Goal: Task Accomplishment & Management: Manage account settings

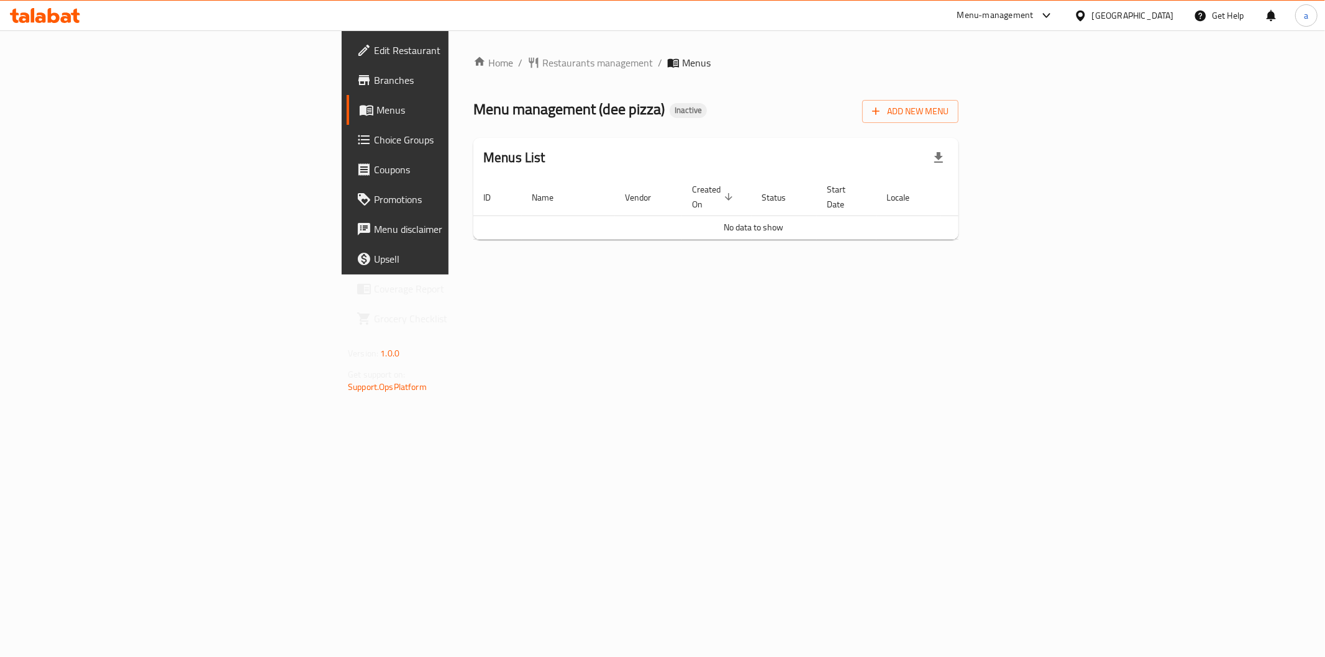
click at [357, 81] on span at bounding box center [365, 80] width 17 height 15
click at [949, 116] on span "Add New Menu" at bounding box center [910, 112] width 76 height 16
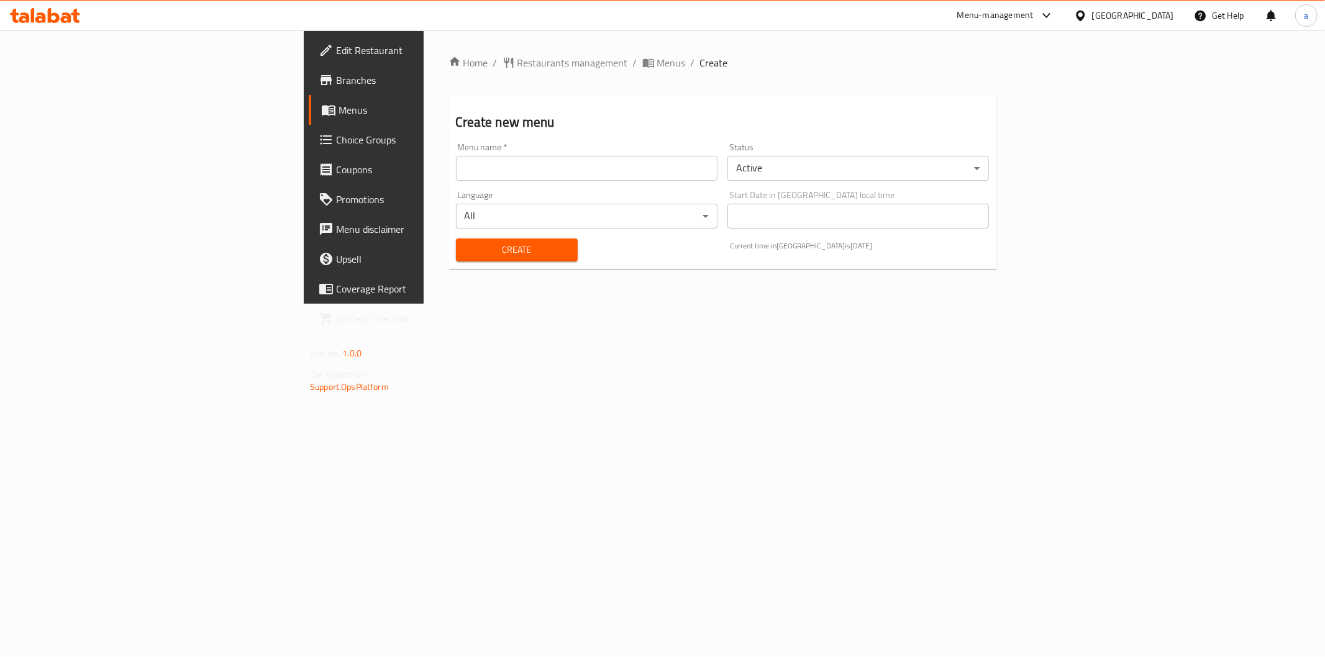
click at [510, 164] on input "text" at bounding box center [587, 168] width 262 height 25
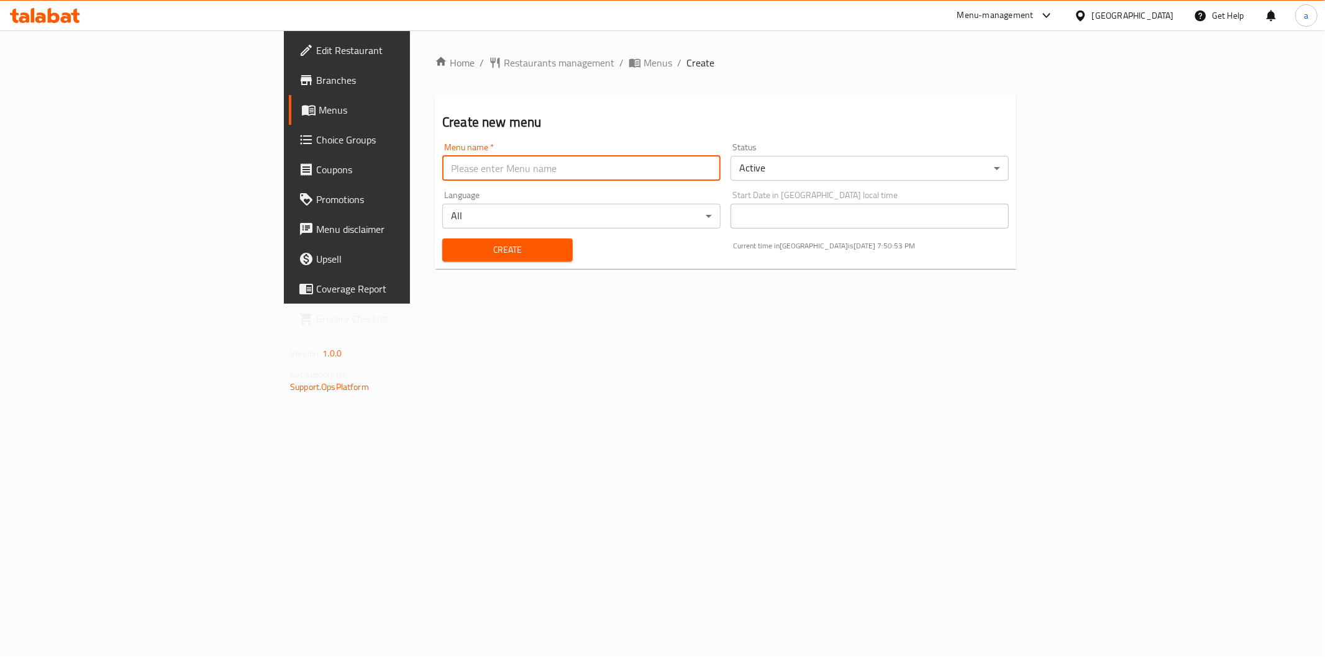
click at [510, 164] on input "text" at bounding box center [581, 168] width 278 height 25
type input "20-8 aya"
click at [448, 262] on div "Create" at bounding box center [507, 250] width 145 height 38
click at [452, 250] on span "Create" at bounding box center [507, 250] width 111 height 16
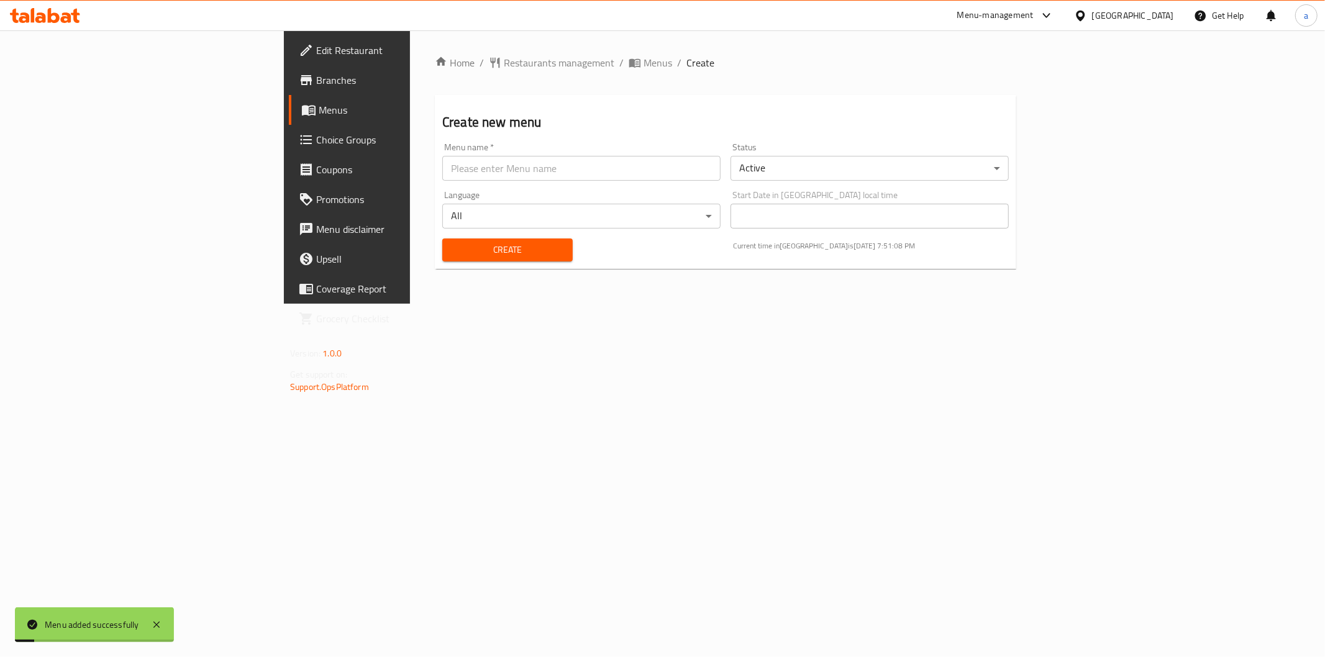
click at [319, 111] on span "Menus" at bounding box center [407, 110] width 176 height 15
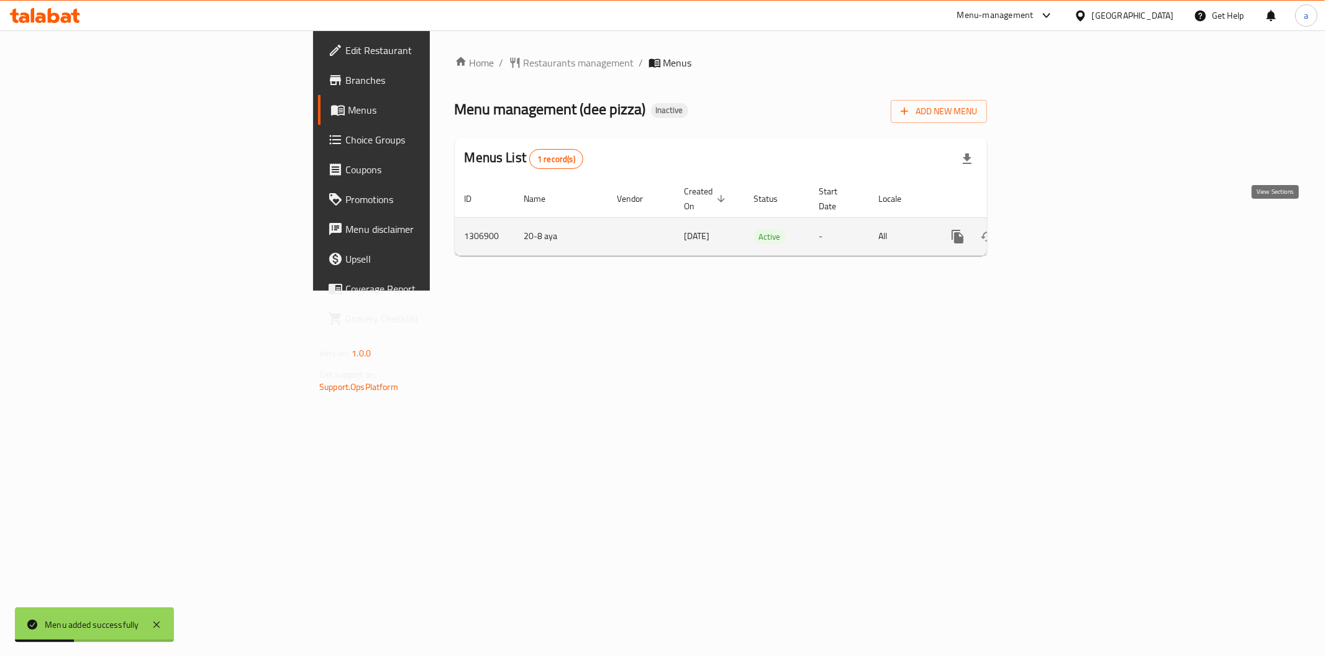
click at [1053, 231] on icon "enhanced table" at bounding box center [1047, 236] width 11 height 11
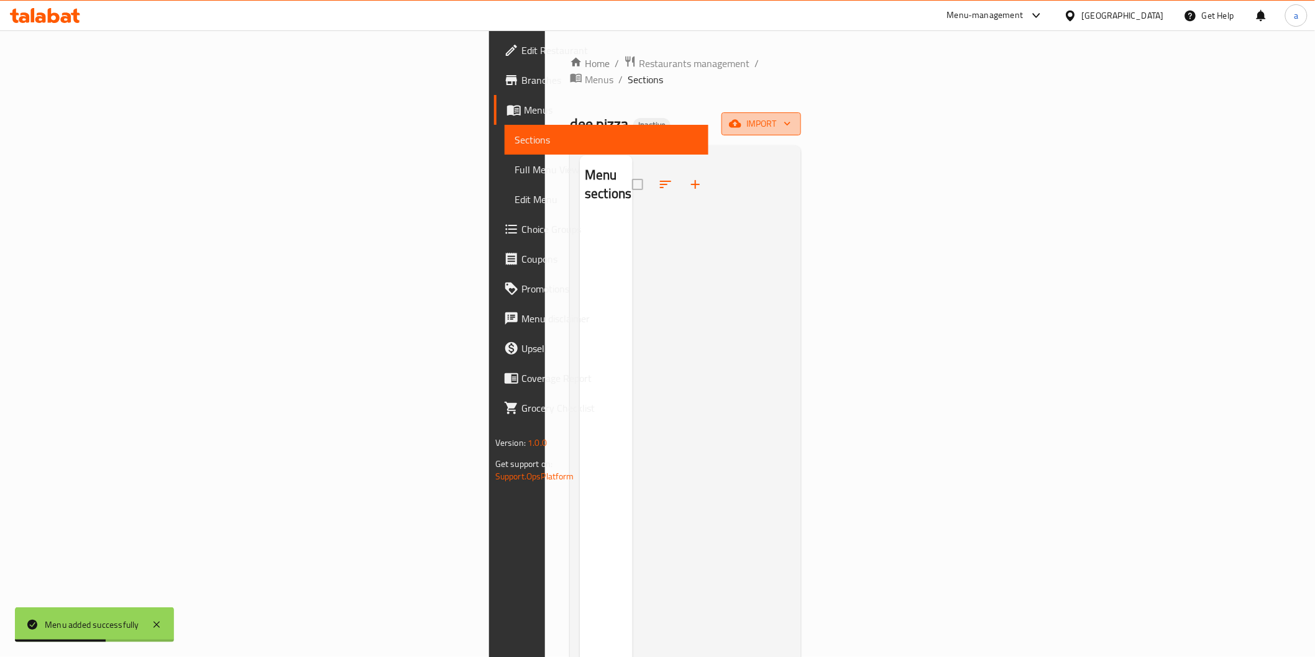
click at [801, 112] on button "import" at bounding box center [761, 123] width 80 height 23
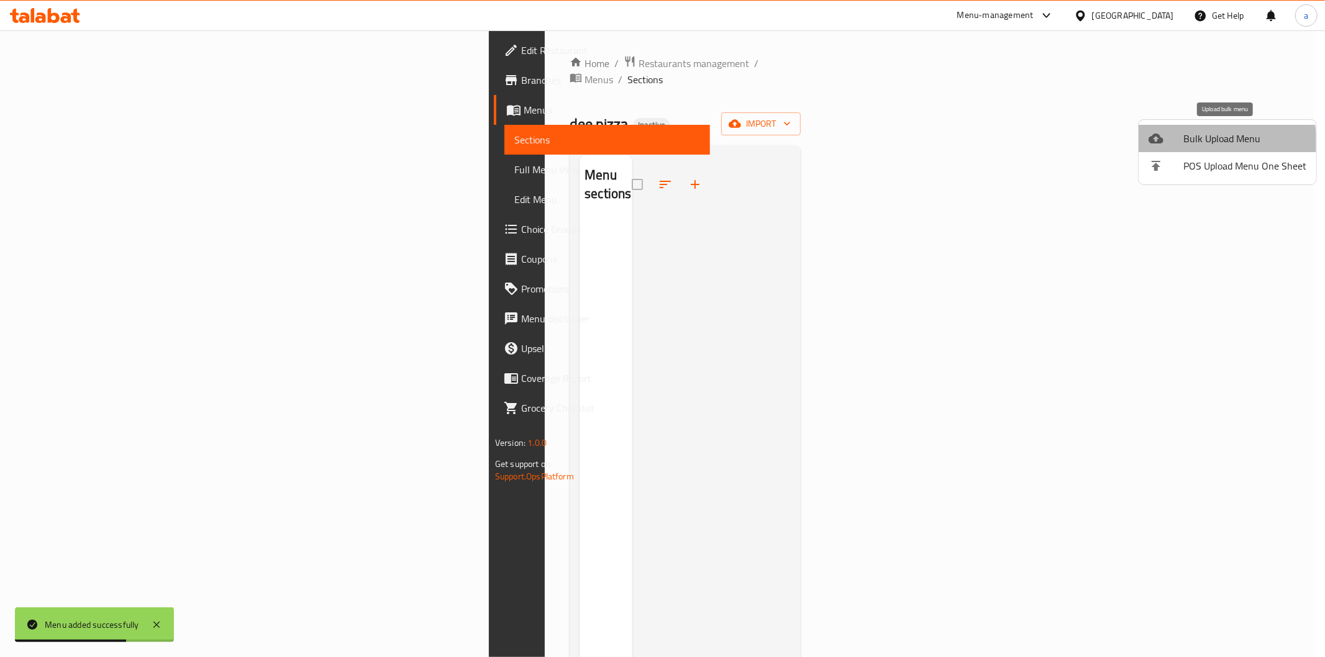
click at [1203, 144] on span "Bulk Upload Menu" at bounding box center [1245, 138] width 123 height 15
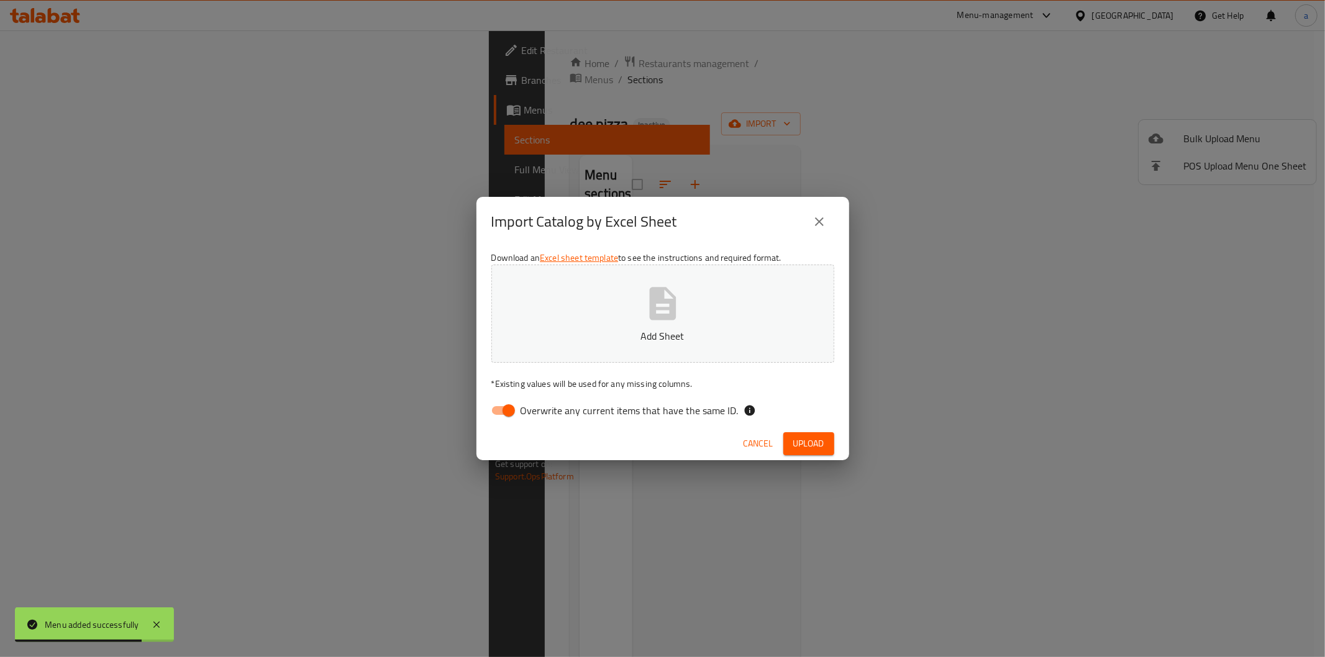
click at [637, 403] on span "Overwrite any current items that have the same ID." at bounding box center [630, 410] width 218 height 15
click at [544, 401] on input "Overwrite any current items that have the same ID." at bounding box center [508, 411] width 71 height 24
checkbox input "false"
click at [697, 289] on button "Add Sheet" at bounding box center [662, 314] width 343 height 98
click at [818, 442] on span "Upload" at bounding box center [808, 444] width 31 height 16
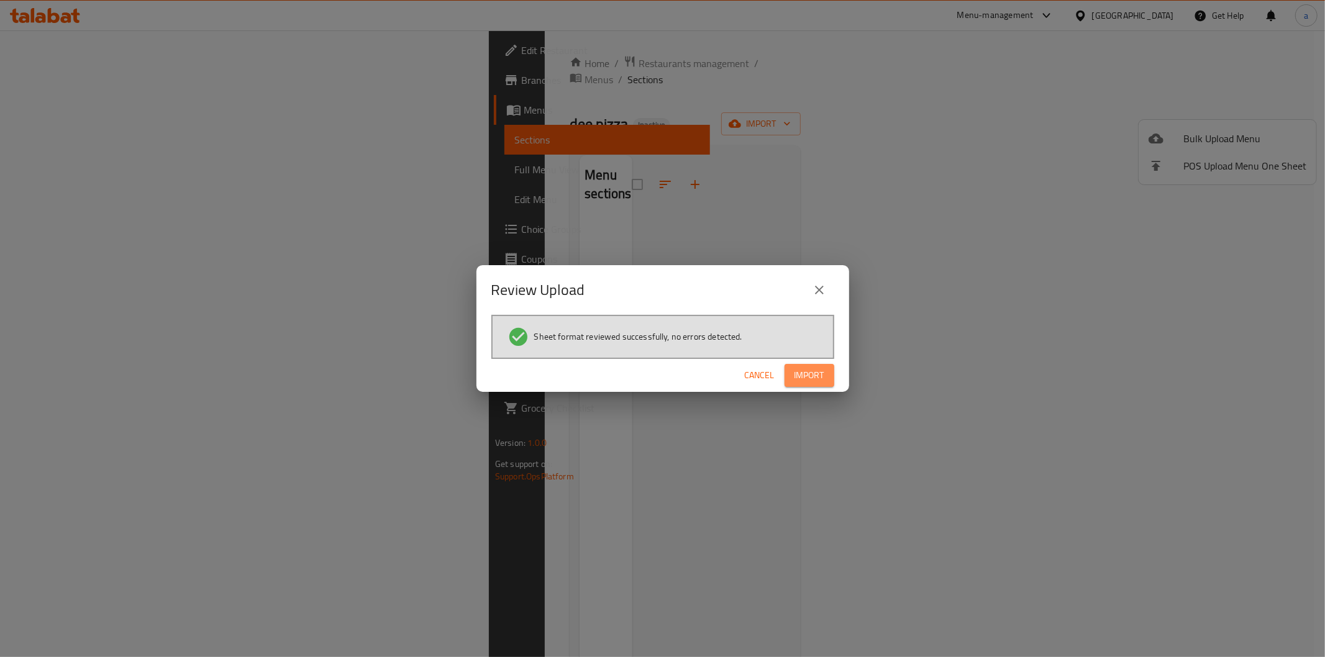
click at [809, 368] on span "Import" at bounding box center [810, 376] width 30 height 16
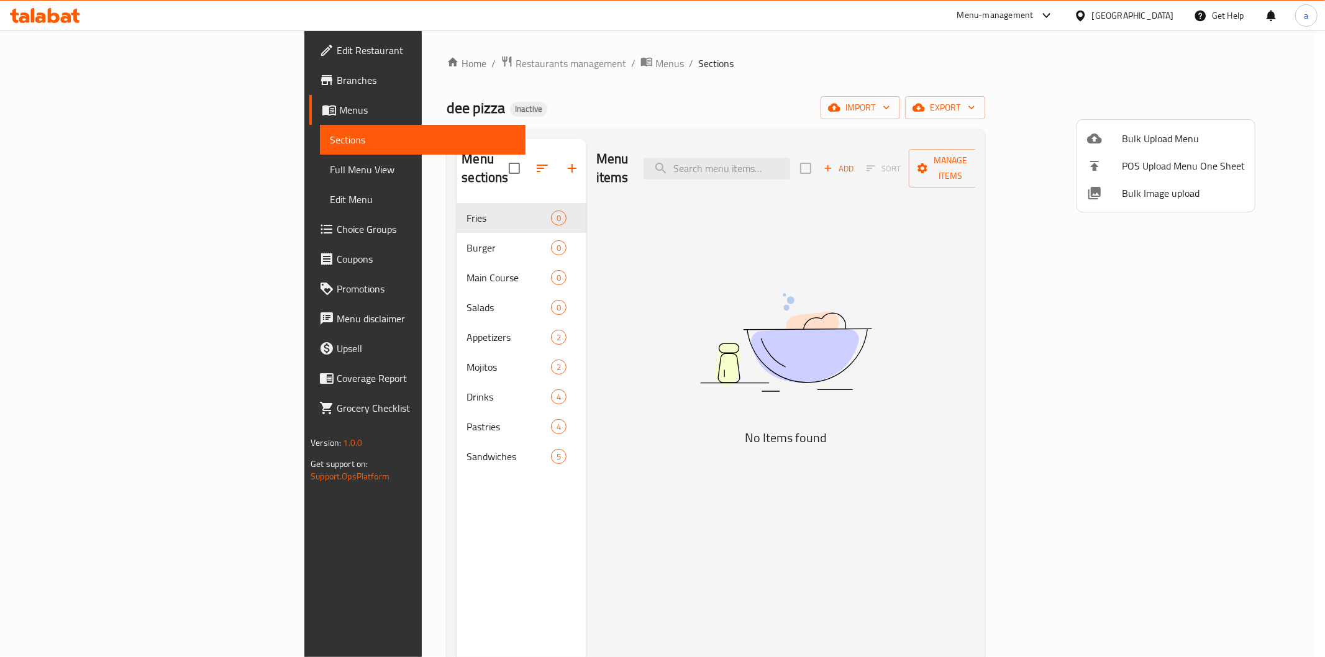
click at [433, 201] on div at bounding box center [662, 328] width 1325 height 657
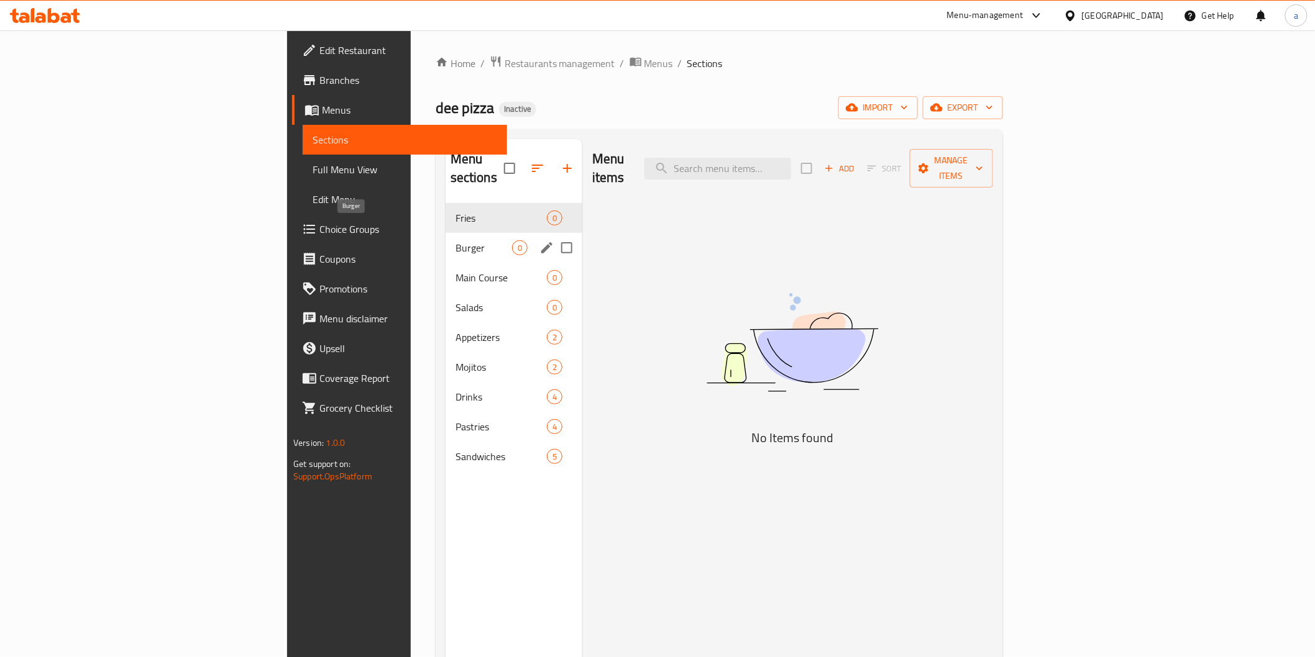
click at [455, 240] on span "Burger" at bounding box center [483, 247] width 57 height 15
click at [455, 270] on span "Main Course" at bounding box center [483, 277] width 57 height 15
click at [455, 300] on span "Salads" at bounding box center [483, 307] width 57 height 15
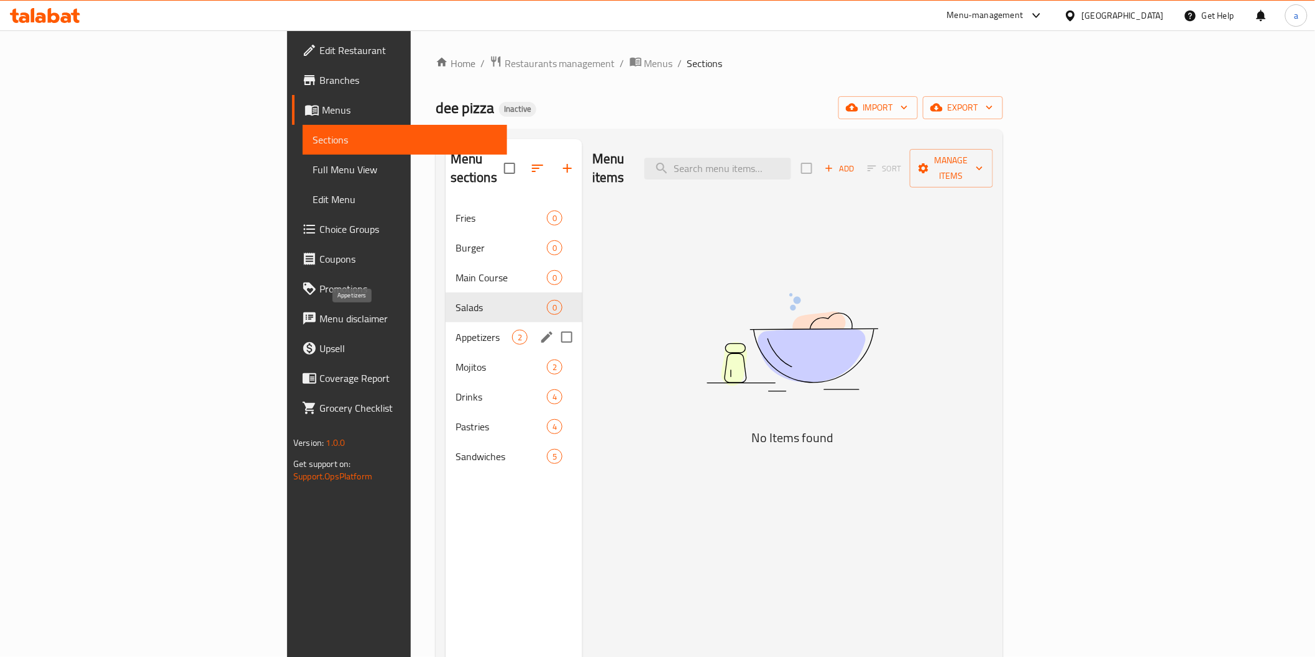
click at [455, 330] on span "Appetizers" at bounding box center [483, 337] width 57 height 15
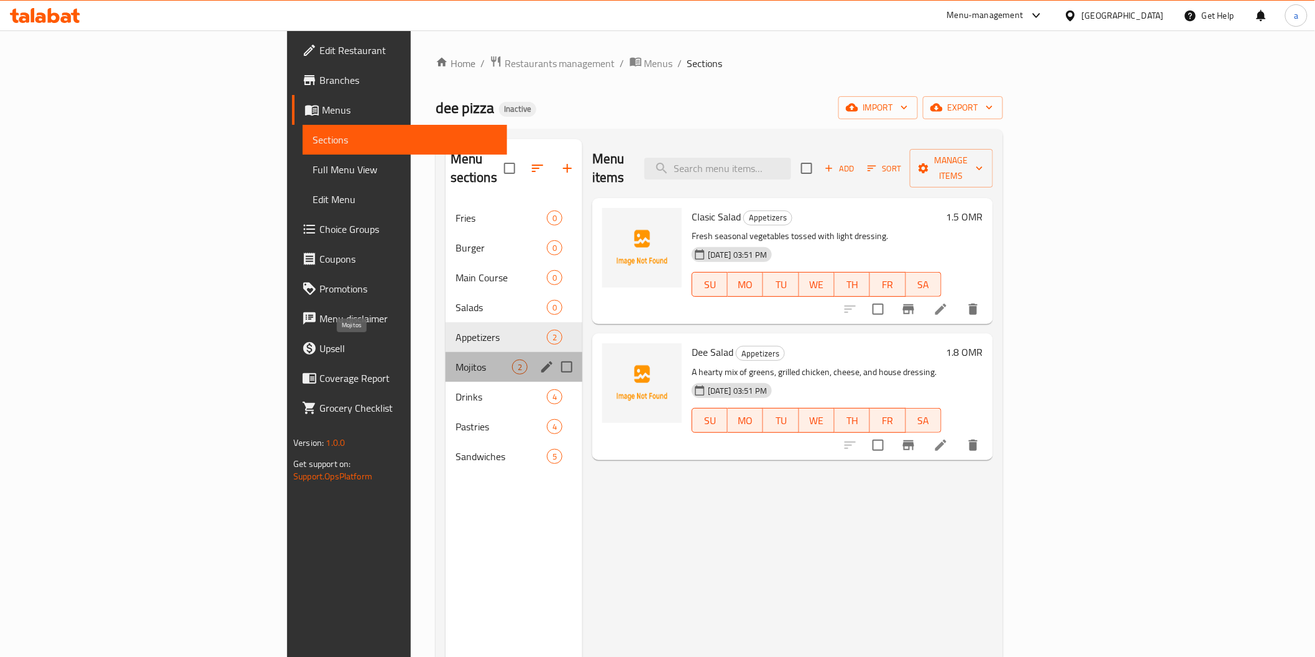
click at [455, 360] on span "Mojitos" at bounding box center [483, 367] width 57 height 15
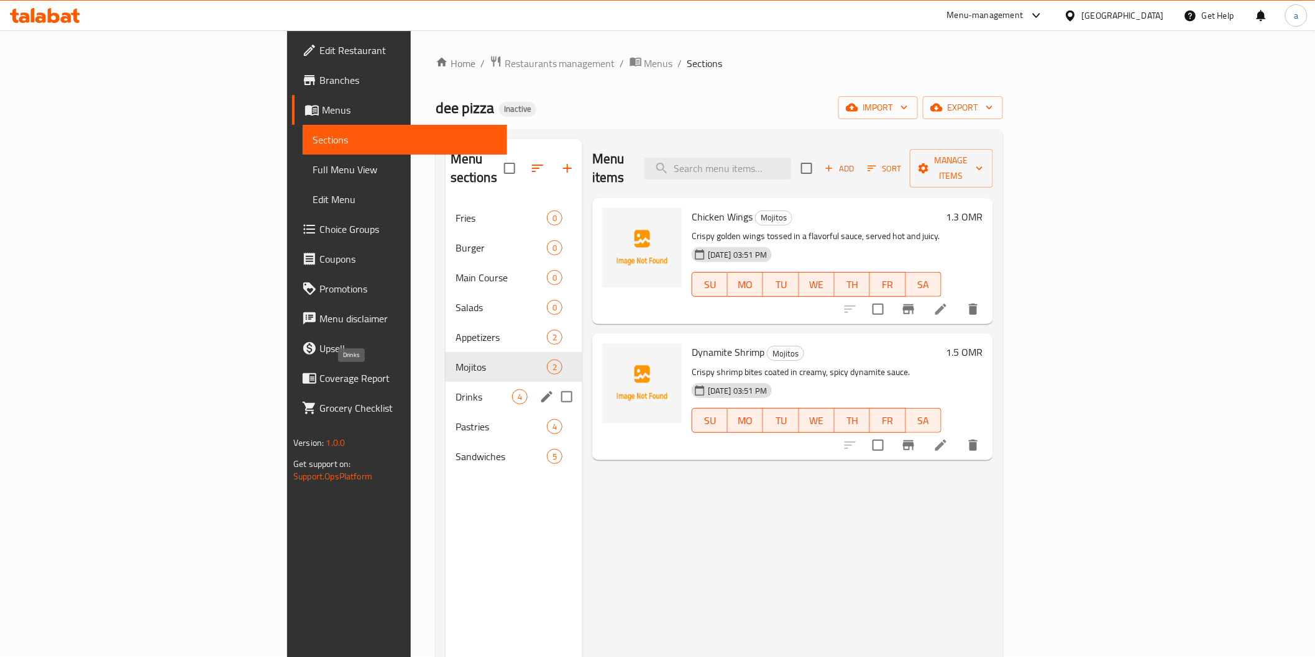
click at [455, 390] on span "Drinks" at bounding box center [483, 397] width 57 height 15
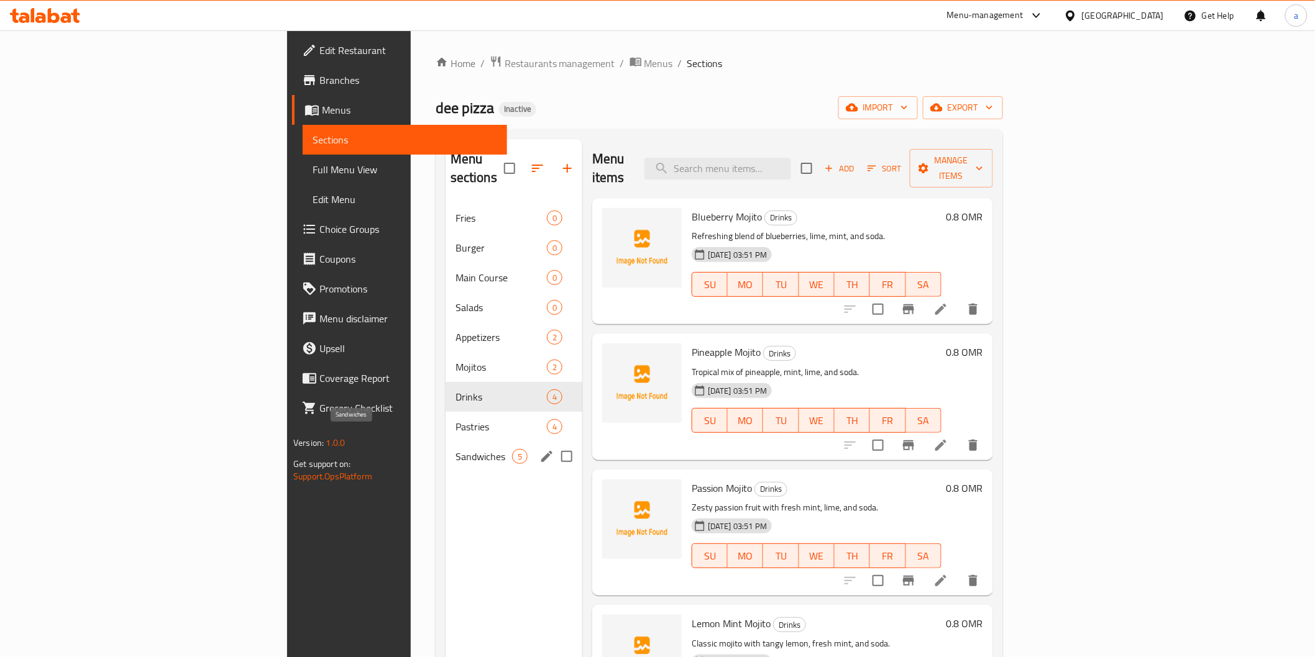
click at [455, 449] on span "Sandwiches" at bounding box center [483, 456] width 57 height 15
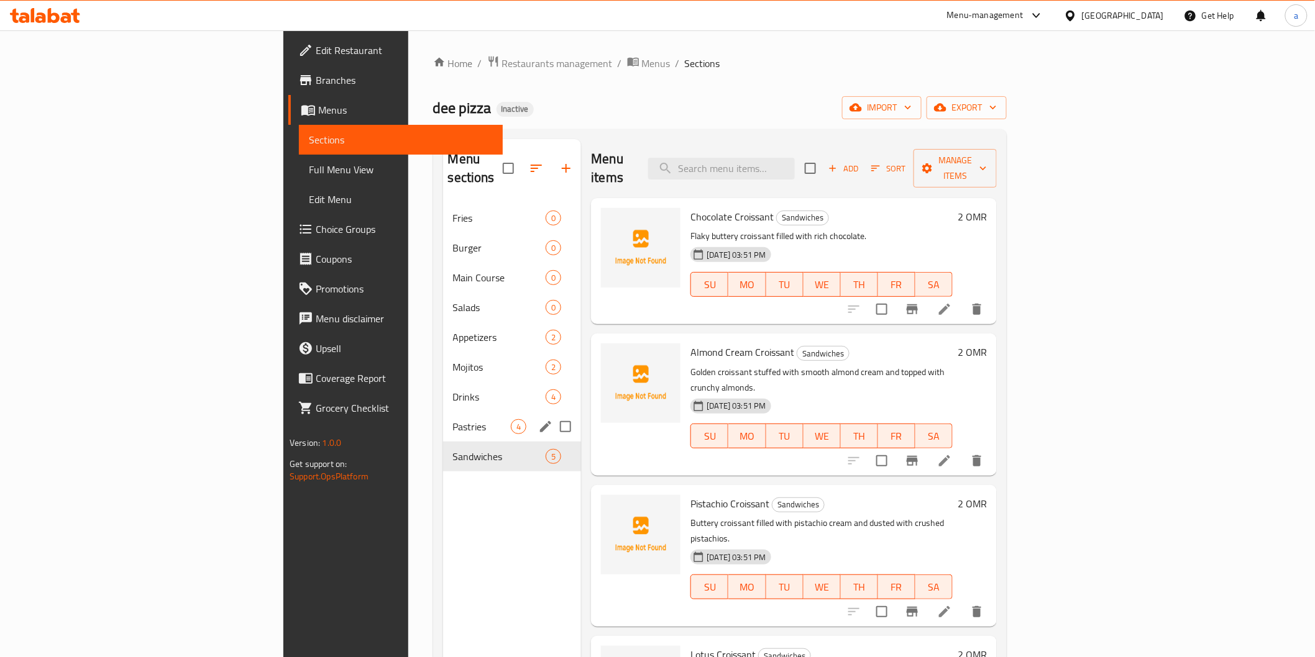
click at [443, 412] on div "Pastries 4" at bounding box center [512, 427] width 139 height 30
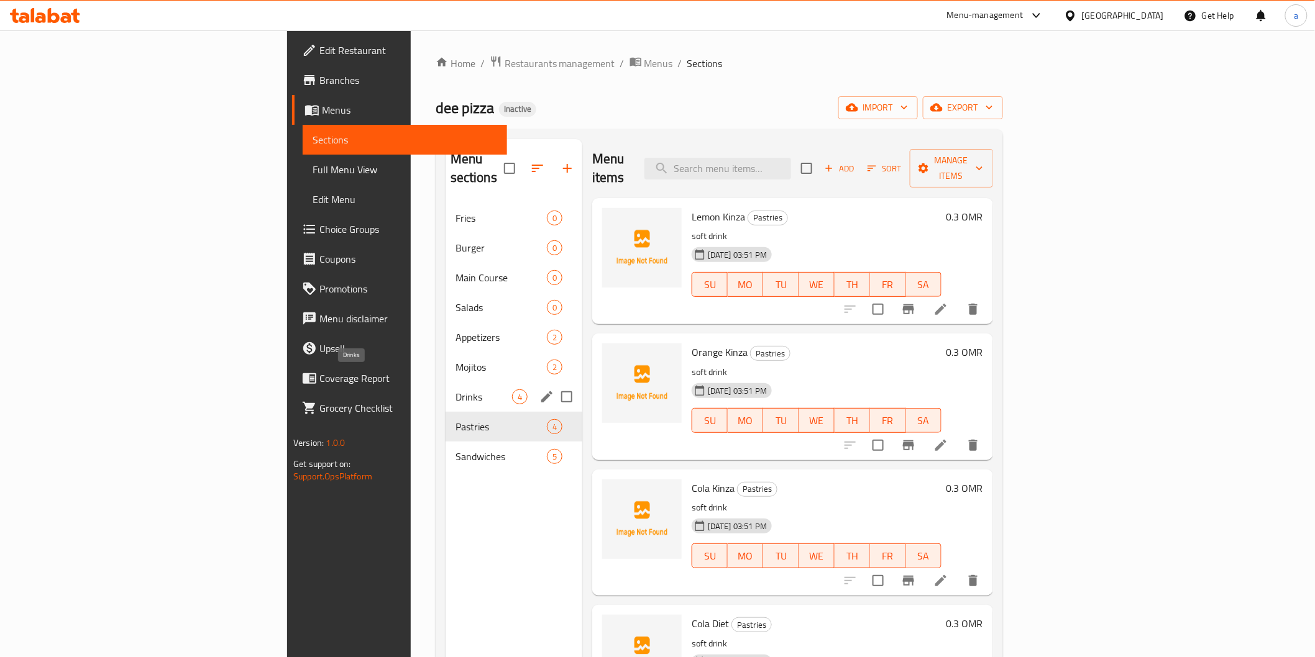
click at [455, 390] on span "Drinks" at bounding box center [483, 397] width 57 height 15
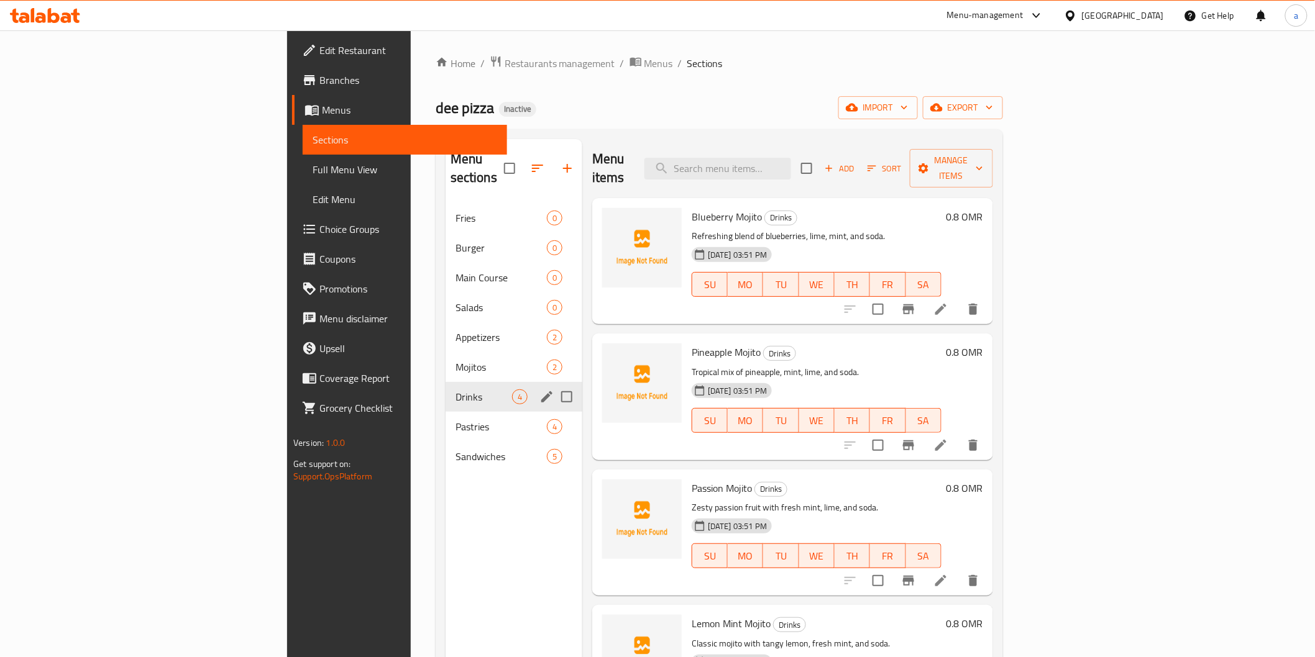
click at [445, 382] on div "Drinks 4" at bounding box center [513, 397] width 137 height 30
click at [455, 360] on span "Mojitos" at bounding box center [483, 367] width 57 height 15
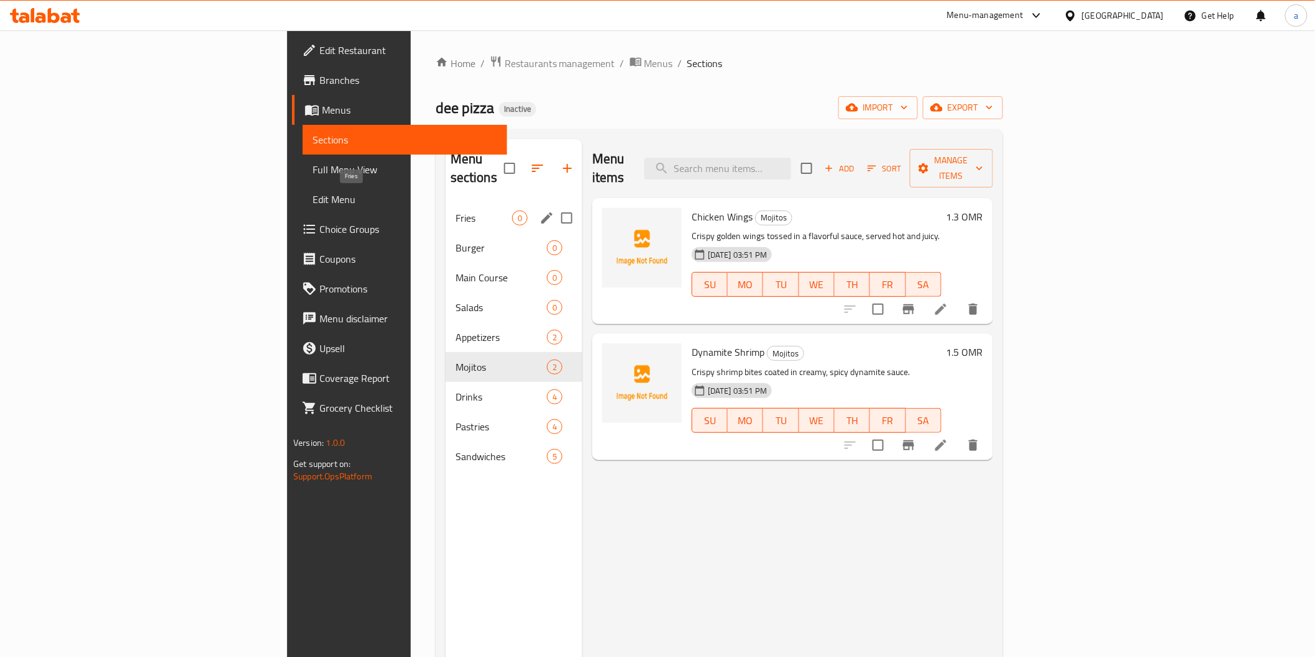
click at [455, 211] on span "Fries" at bounding box center [483, 218] width 57 height 15
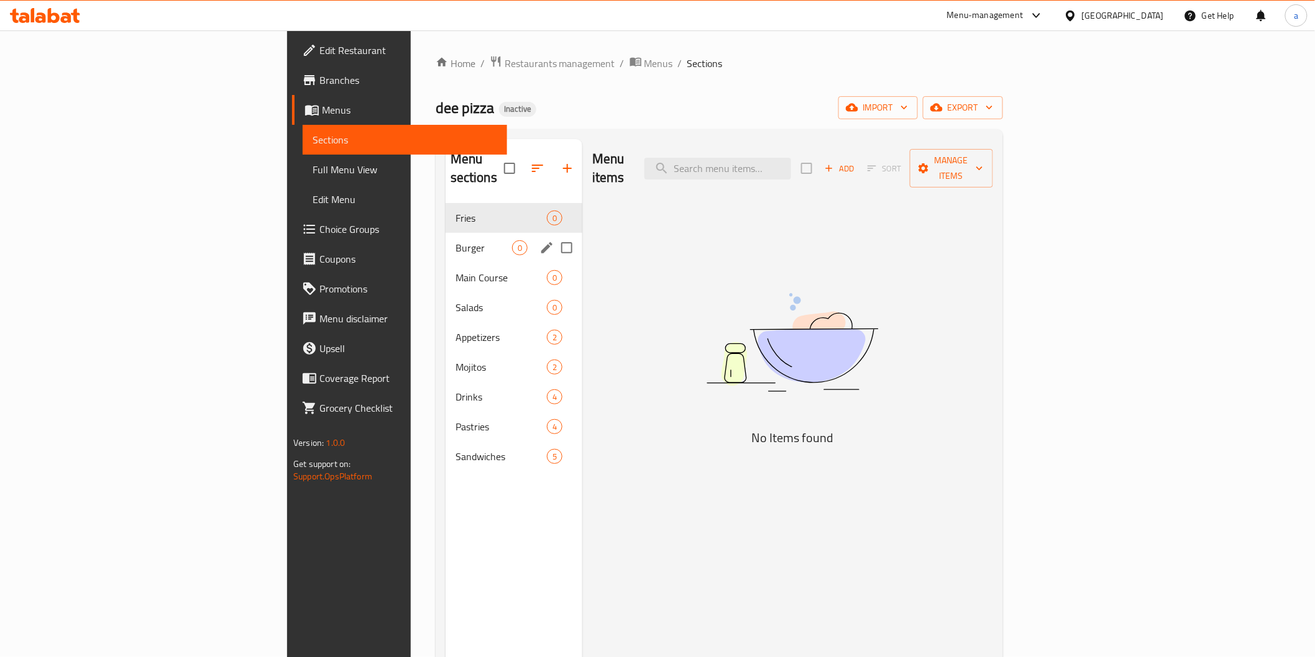
click at [455, 240] on span "Burger" at bounding box center [483, 247] width 57 height 15
click at [445, 268] on div "Main Course 0" at bounding box center [513, 278] width 137 height 30
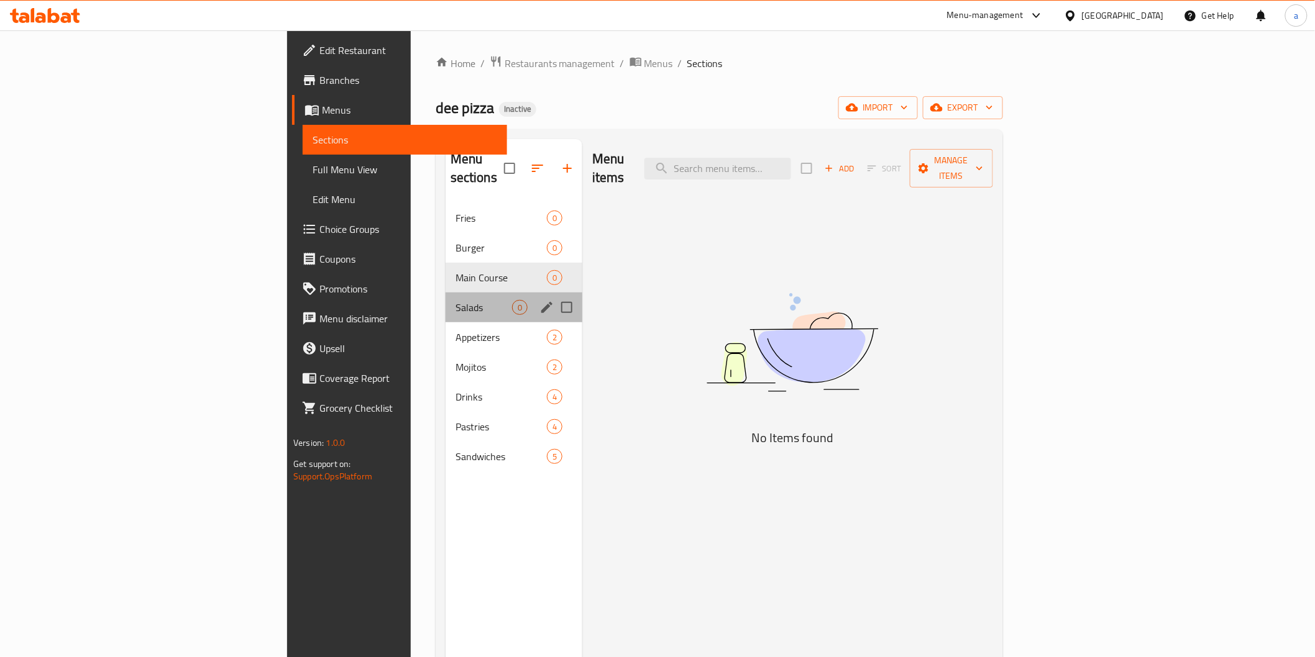
click at [445, 301] on div "Salads 0" at bounding box center [513, 308] width 137 height 30
click at [455, 330] on span "Appetizers" at bounding box center [483, 337] width 57 height 15
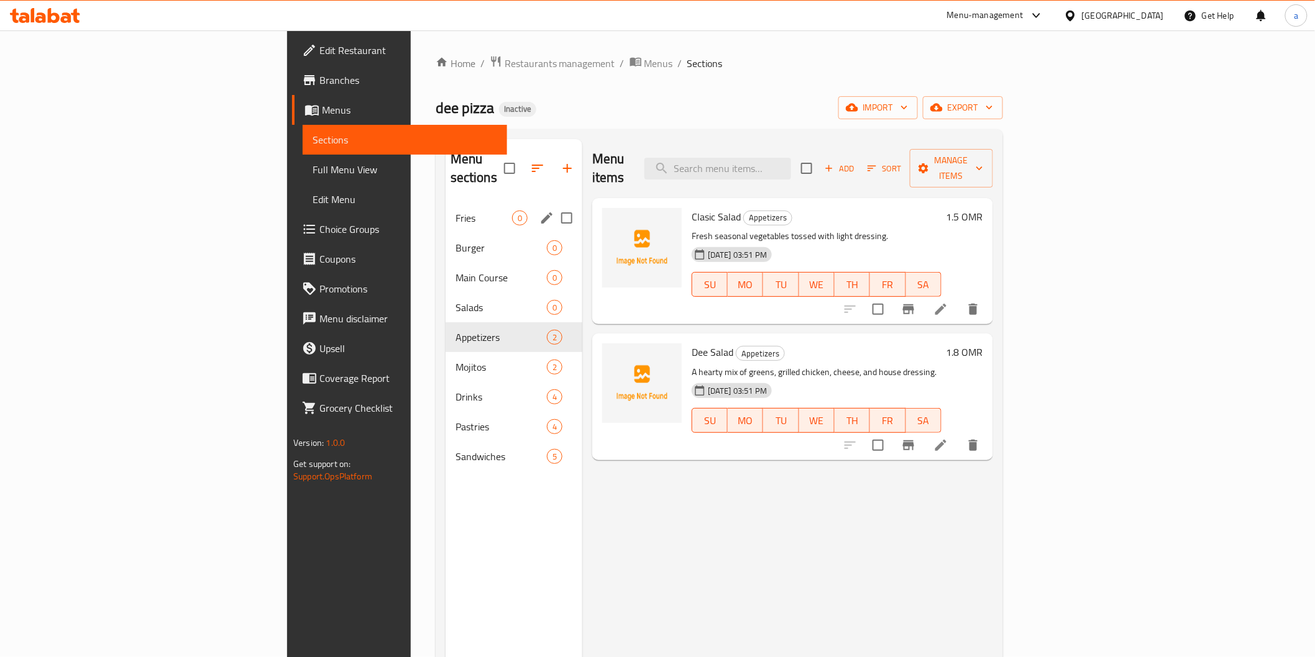
click at [554, 205] on input "Menu sections" at bounding box center [567, 218] width 26 height 26
checkbox input "true"
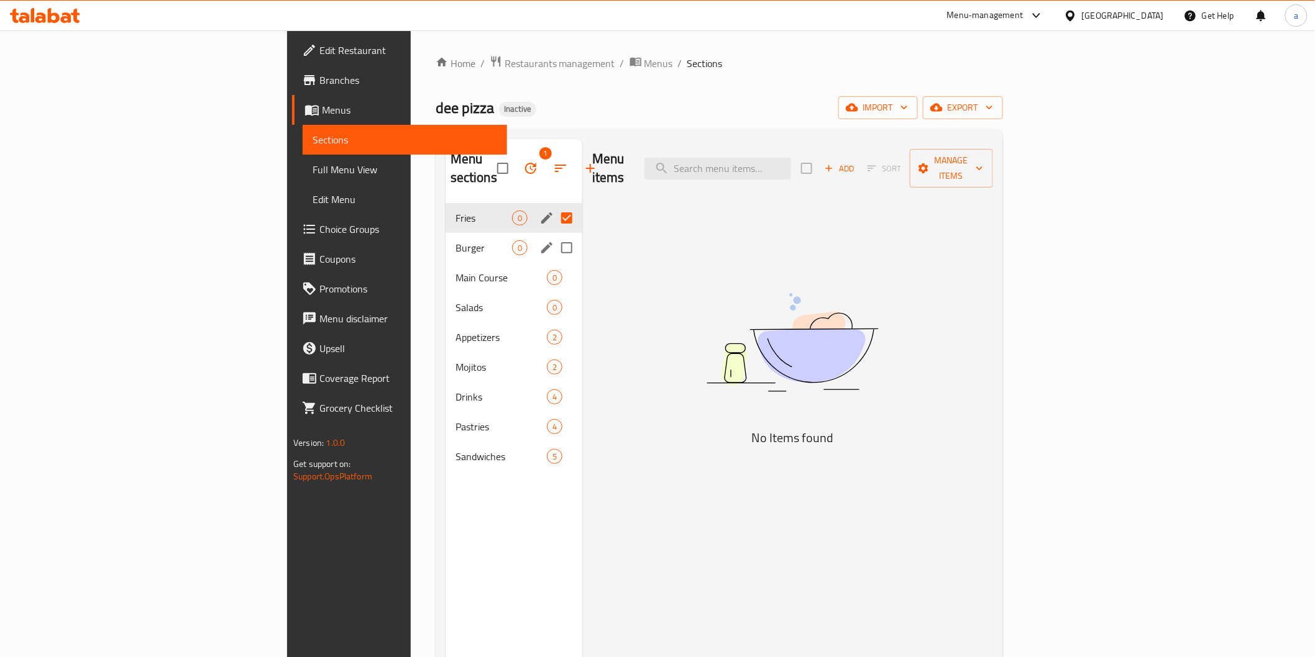
click at [554, 235] on input "Menu sections" at bounding box center [567, 248] width 26 height 26
checkbox input "true"
click at [554, 265] on input "Menu sections" at bounding box center [567, 278] width 26 height 26
checkbox input "true"
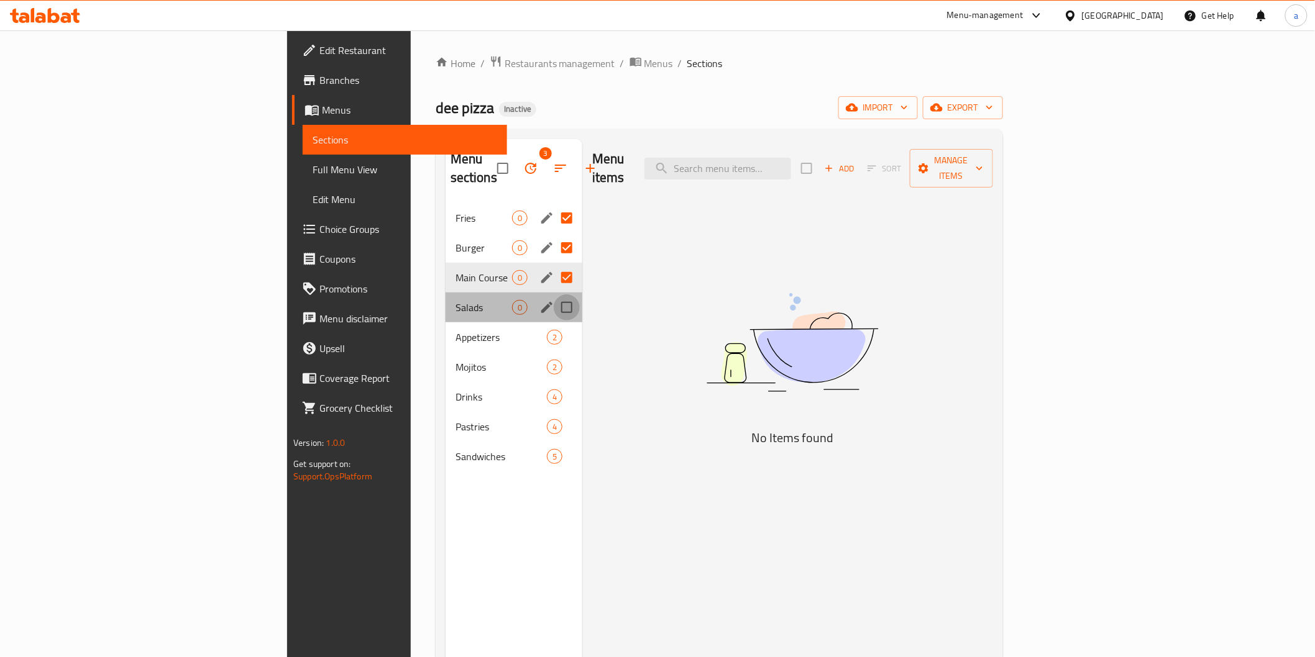
click at [554, 295] on input "Menu sections" at bounding box center [567, 308] width 26 height 26
checkbox input "true"
click at [523, 161] on icon "button" at bounding box center [530, 168] width 15 height 15
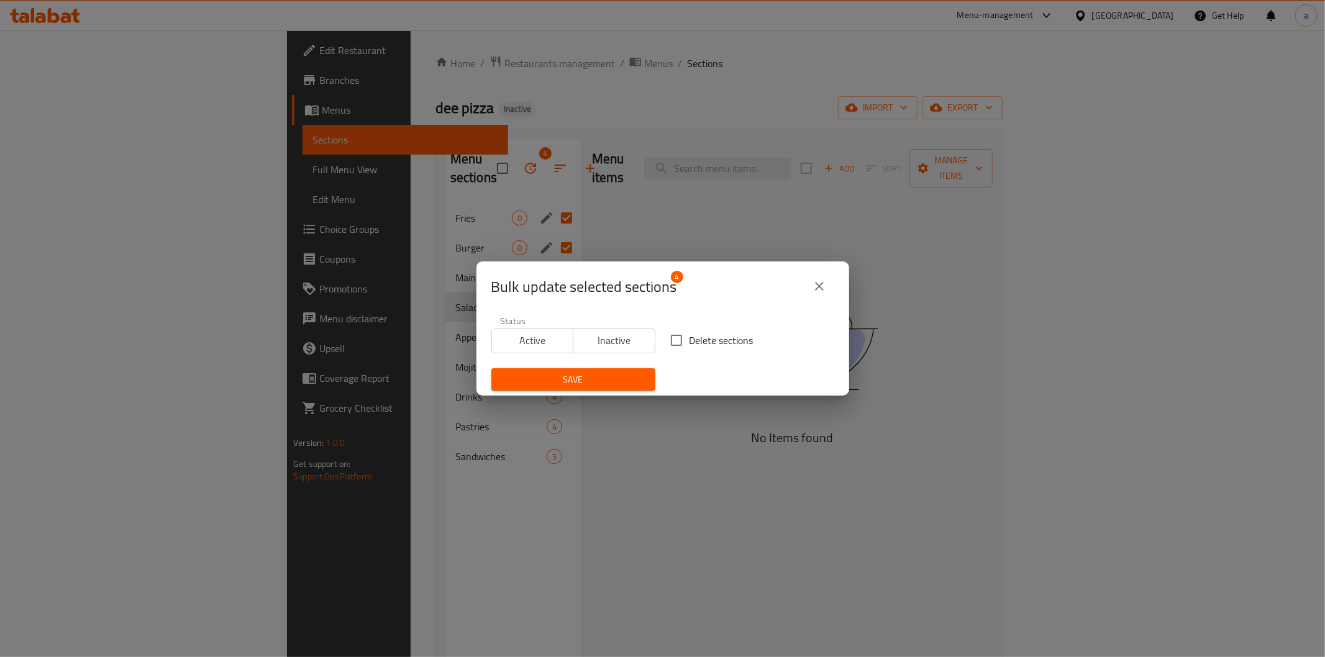
click at [690, 343] on span "Delete sections" at bounding box center [722, 340] width 64 height 15
click at [688, 343] on input "Delete sections" at bounding box center [677, 340] width 26 height 26
checkbox input "true"
click at [605, 378] on span "Save" at bounding box center [573, 380] width 144 height 16
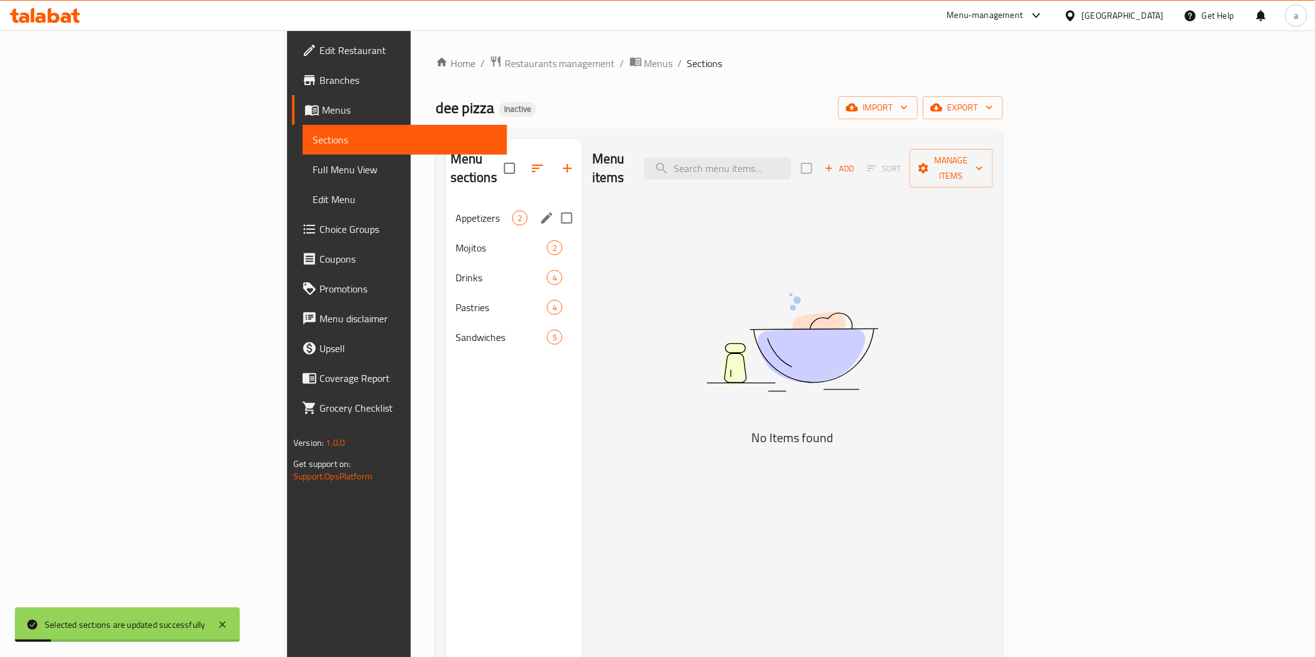
click at [445, 203] on div "Appetizers 2" at bounding box center [513, 218] width 137 height 30
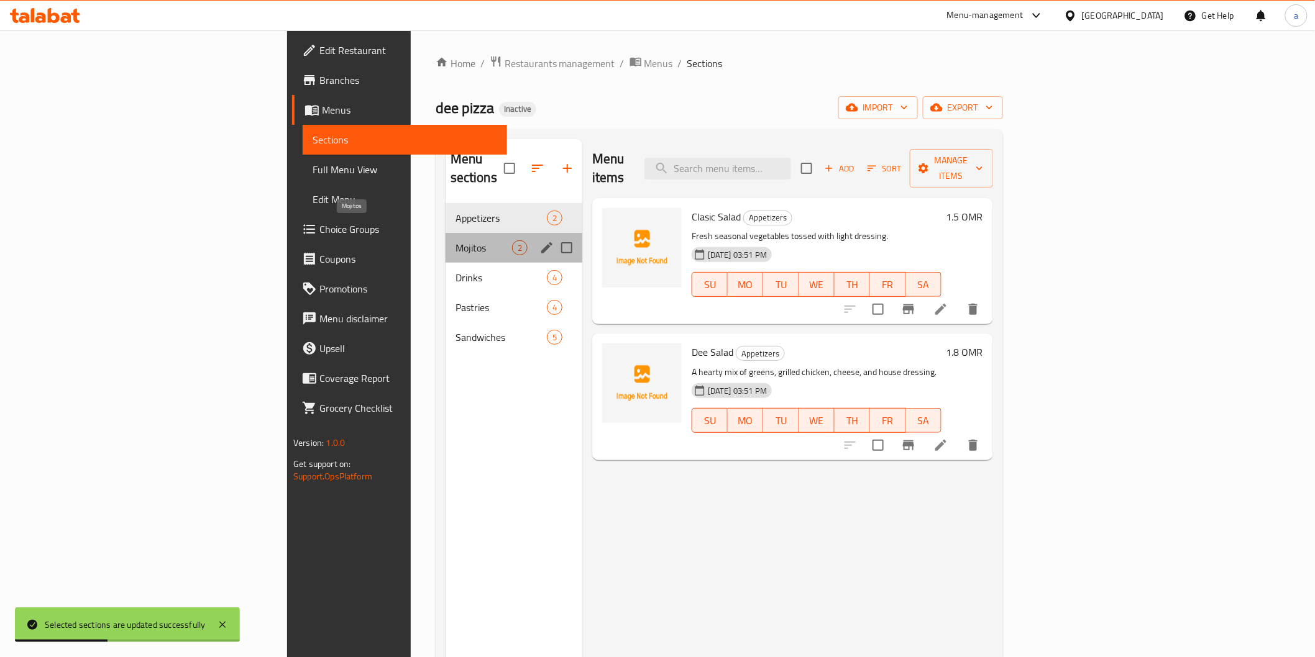
click at [455, 240] on span "Mojitos" at bounding box center [483, 247] width 57 height 15
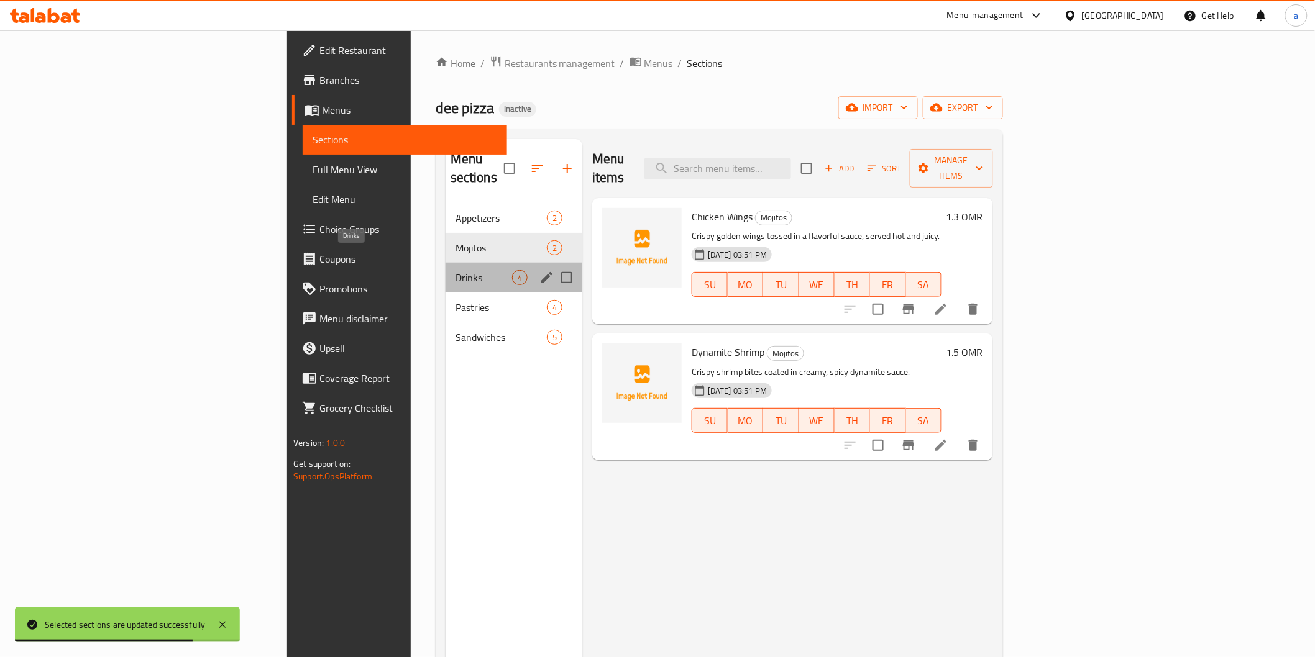
click at [455, 270] on span "Drinks" at bounding box center [483, 277] width 57 height 15
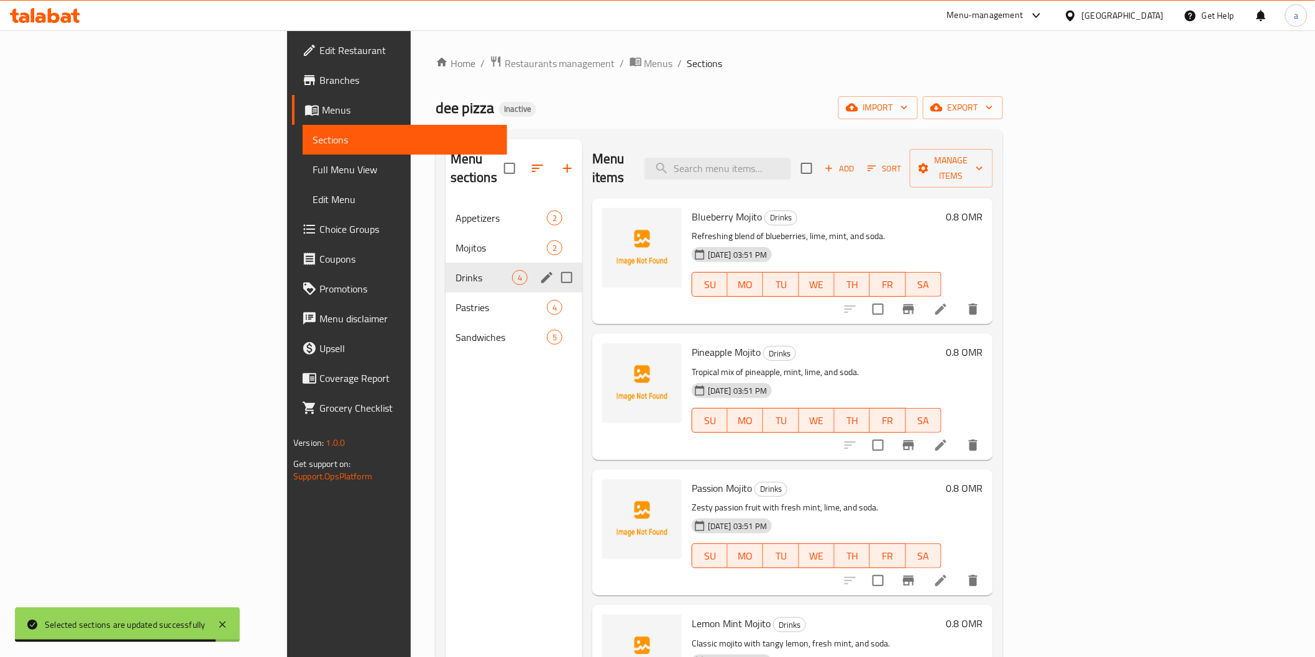
click at [445, 273] on div "Drinks 4" at bounding box center [513, 278] width 137 height 30
click at [455, 300] on span "Pastries" at bounding box center [483, 307] width 57 height 15
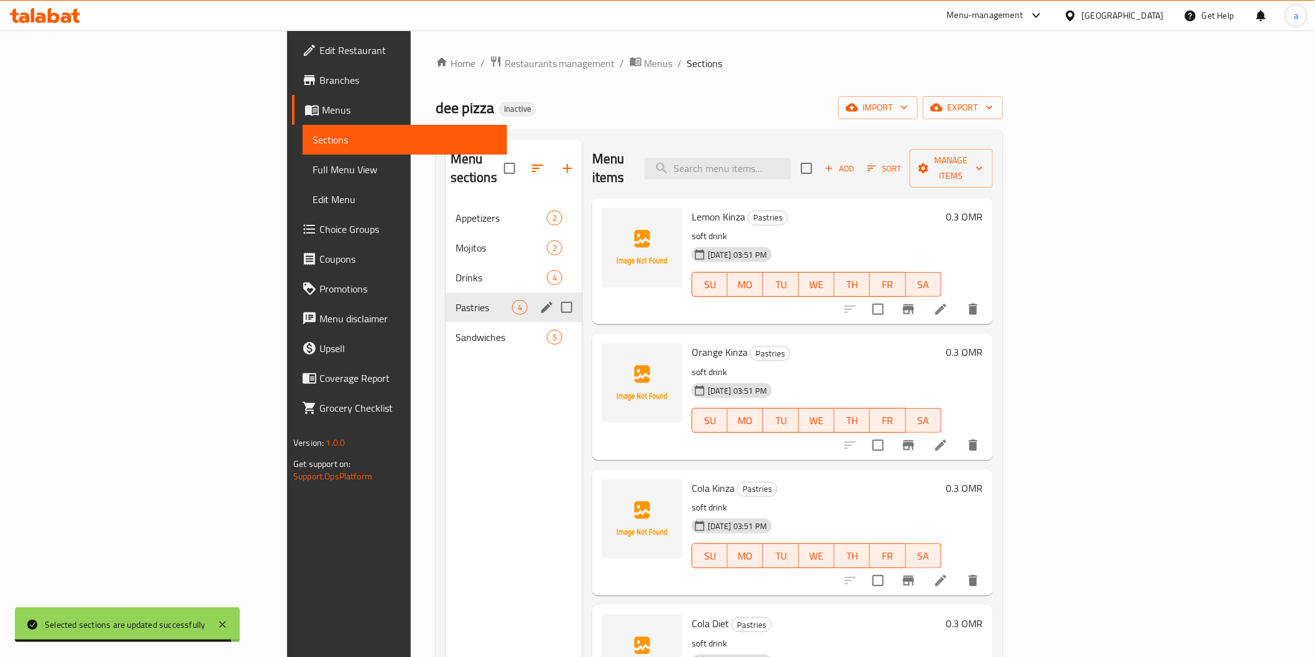
click at [445, 302] on div "Pastries 4" at bounding box center [513, 308] width 137 height 30
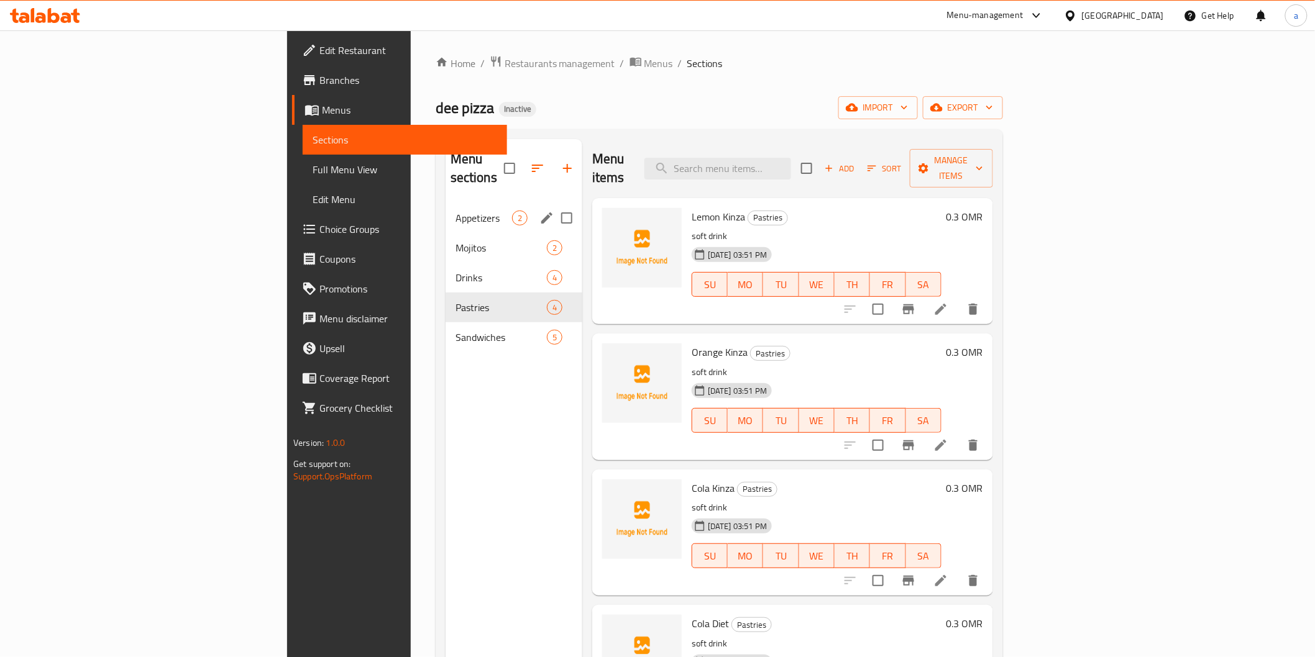
click at [554, 205] on input "Menu sections" at bounding box center [567, 218] width 26 height 26
checkbox input "true"
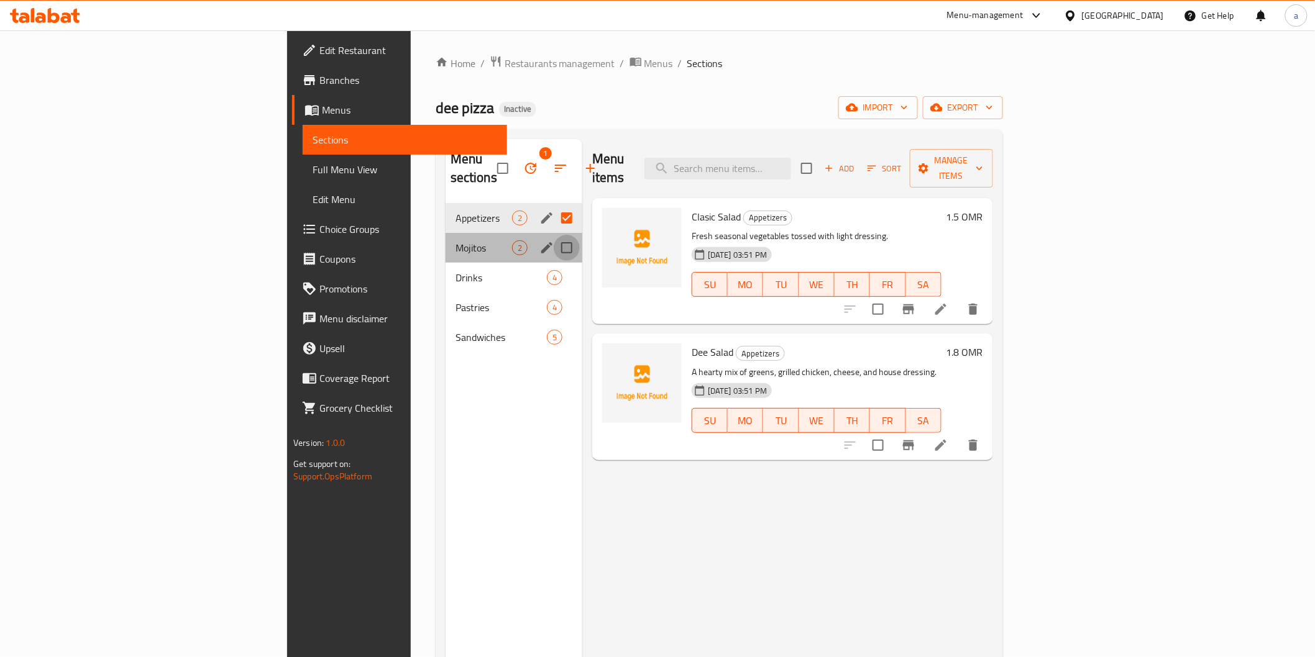
click at [554, 235] on input "Menu sections" at bounding box center [567, 248] width 26 height 26
checkbox input "true"
click at [554, 265] on input "Menu sections" at bounding box center [567, 278] width 26 height 26
checkbox input "true"
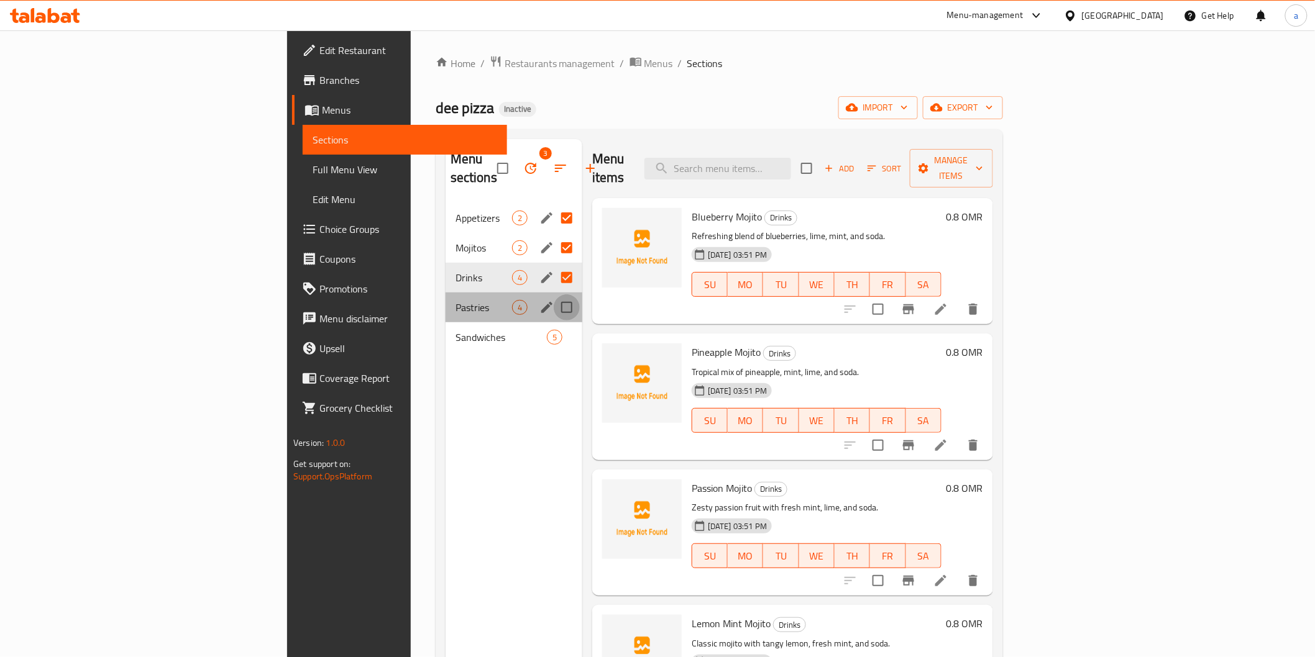
click at [554, 295] on input "Menu sections" at bounding box center [567, 308] width 26 height 26
checkbox input "true"
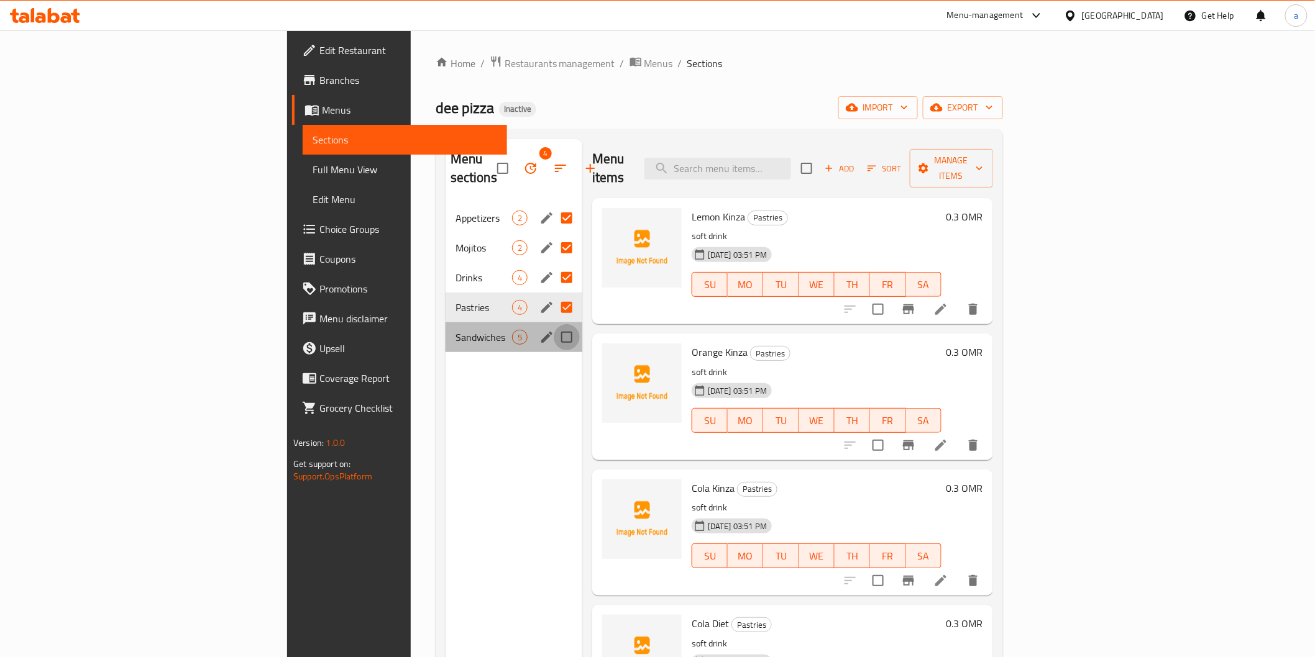
click at [554, 324] on input "Menu sections" at bounding box center [567, 337] width 26 height 26
checkbox input "true"
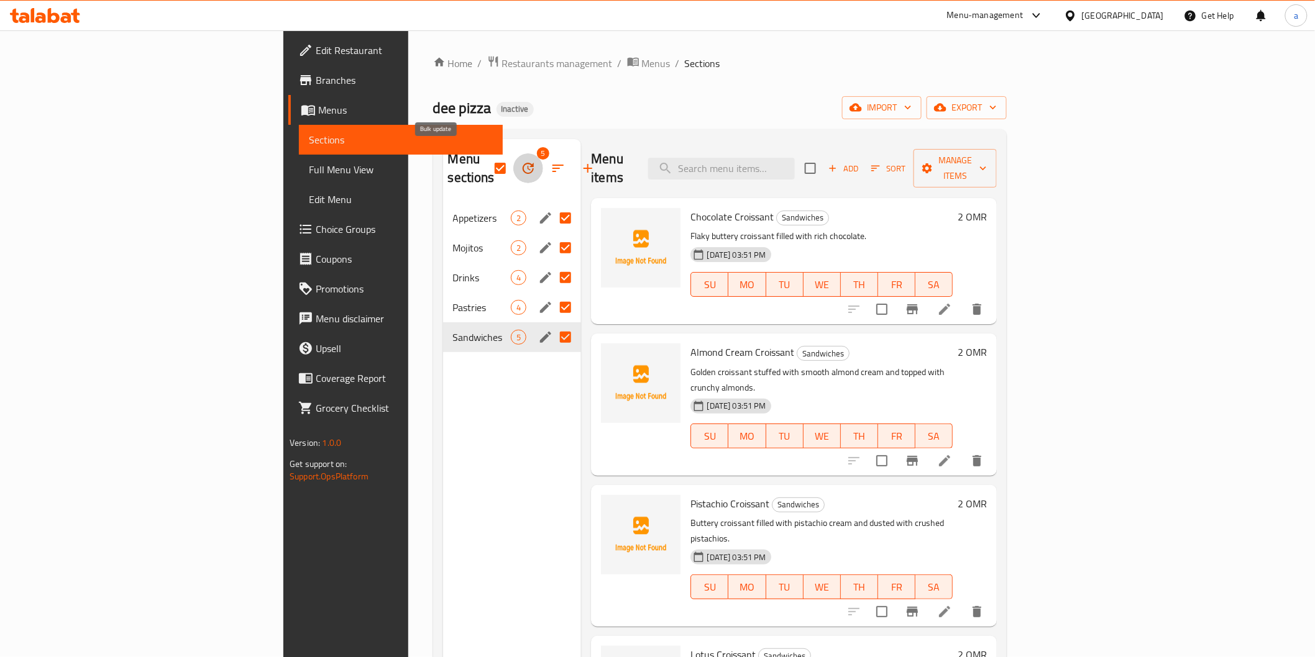
click at [513, 153] on button "button" at bounding box center [528, 168] width 30 height 30
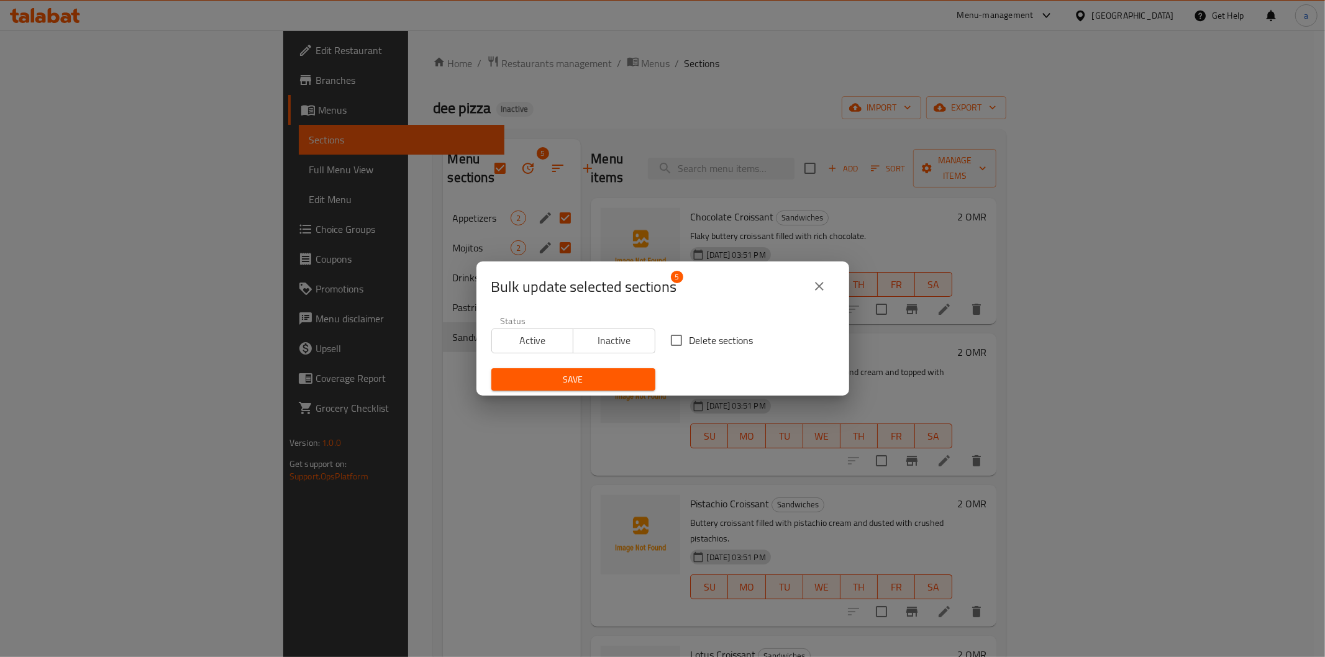
click at [667, 333] on input "Delete sections" at bounding box center [677, 340] width 26 height 26
checkbox input "true"
click at [618, 373] on span "Save" at bounding box center [573, 380] width 144 height 16
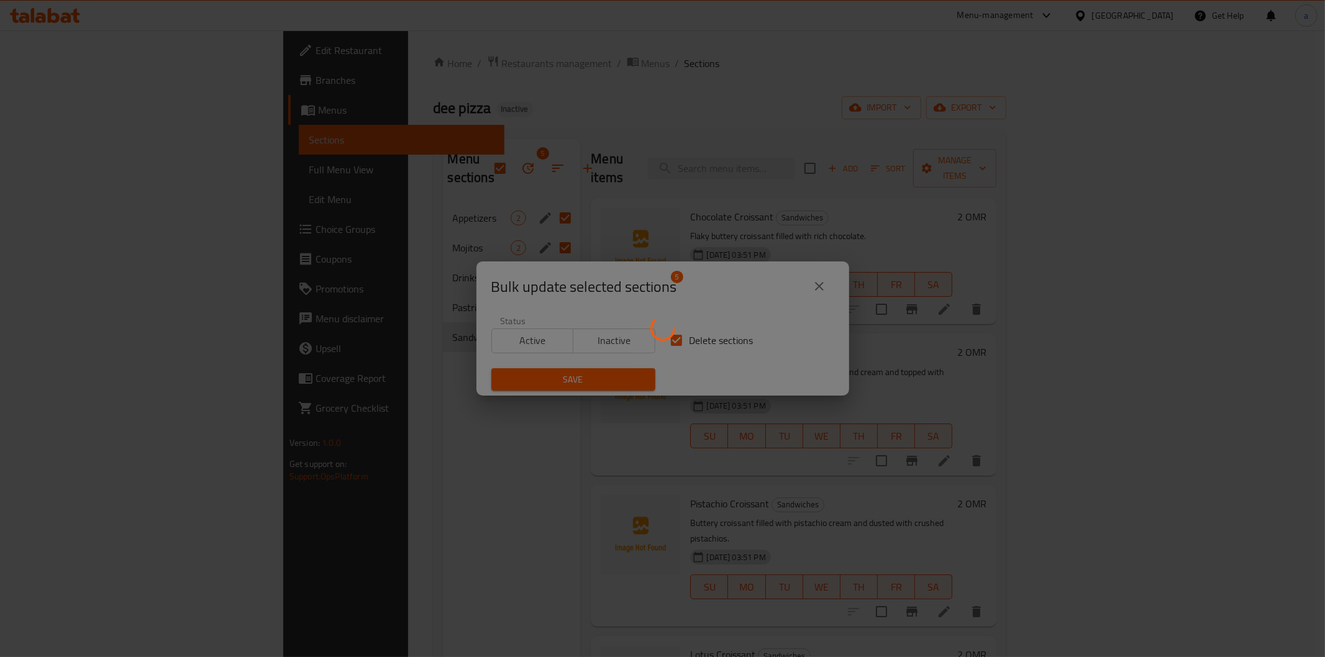
checkbox input "false"
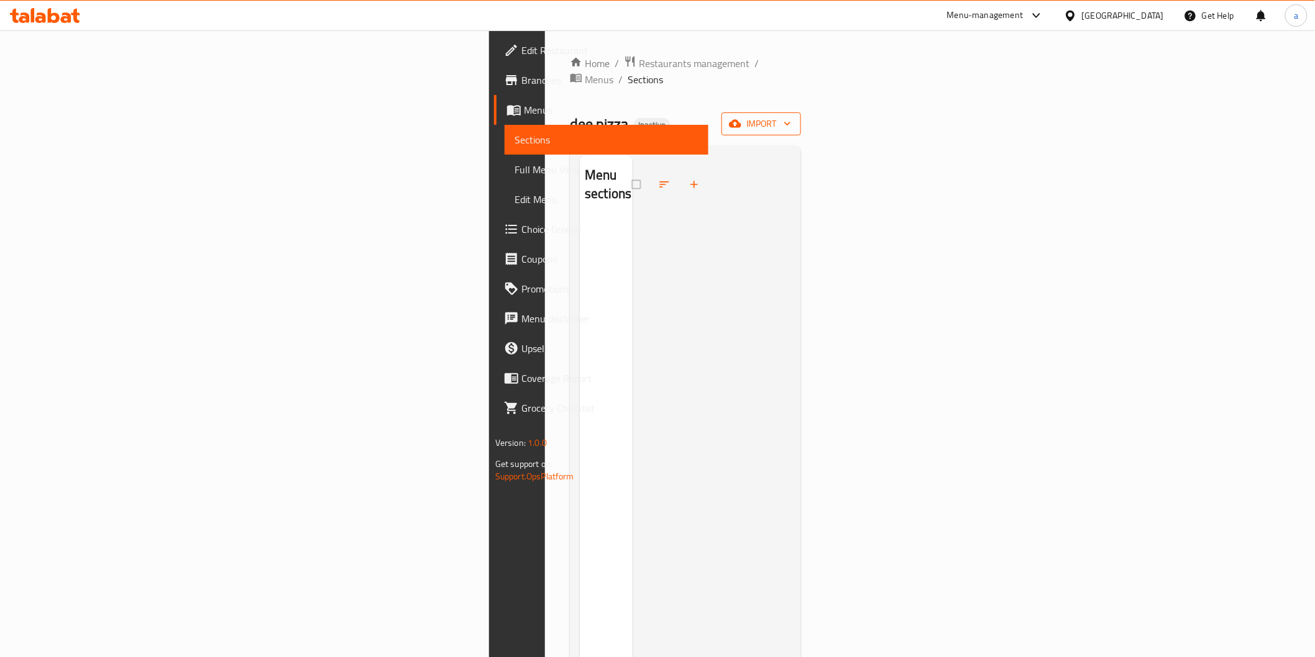
click at [791, 116] on span "import" at bounding box center [761, 124] width 60 height 16
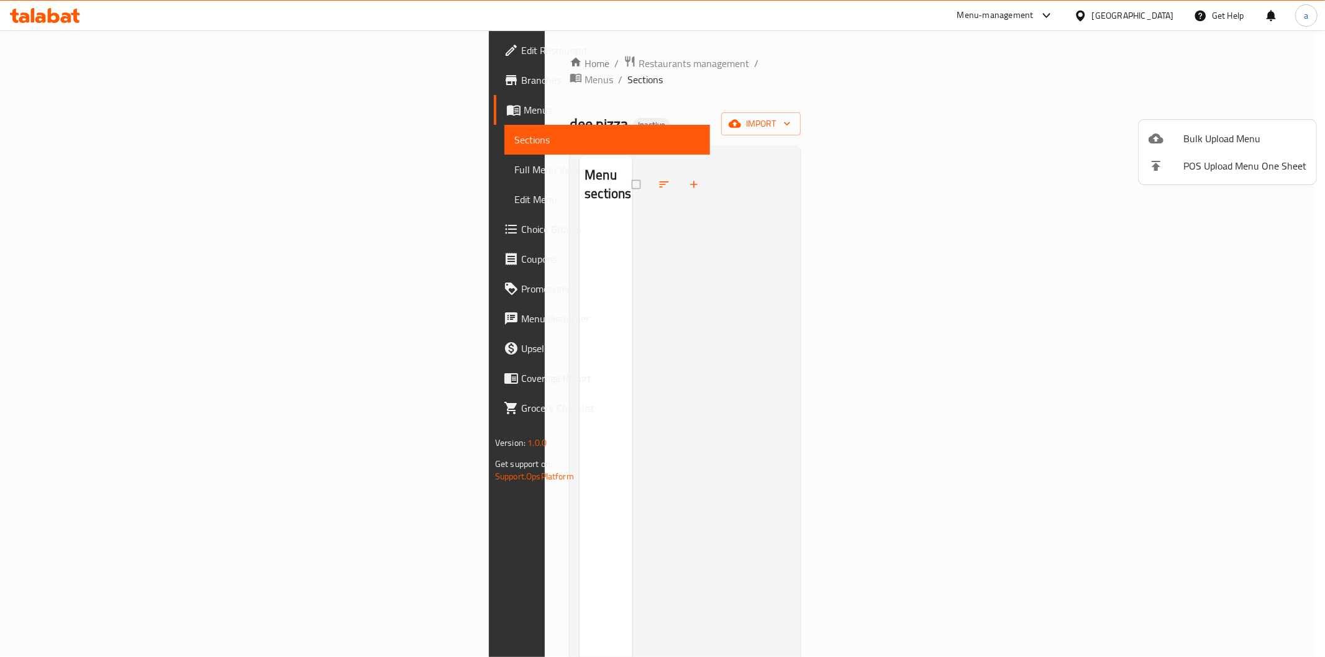
click at [1138, 272] on div at bounding box center [662, 328] width 1325 height 657
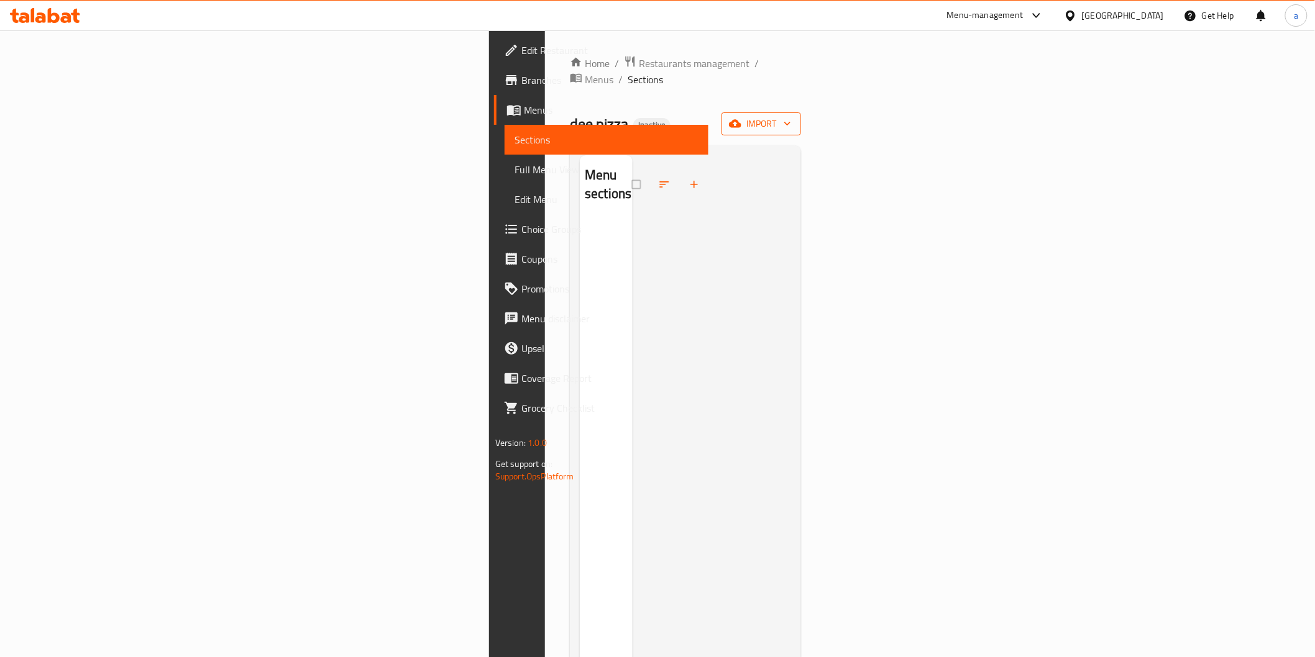
click at [791, 116] on span "import" at bounding box center [761, 124] width 60 height 16
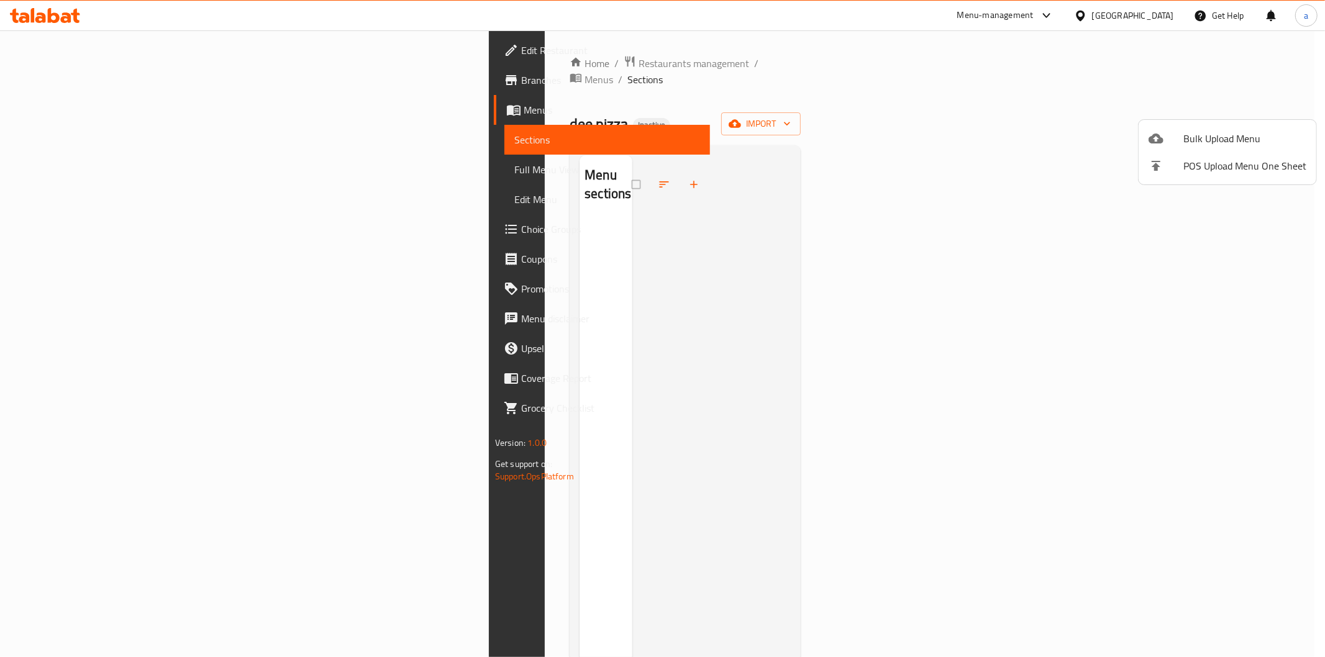
click at [1179, 139] on div at bounding box center [1166, 138] width 35 height 15
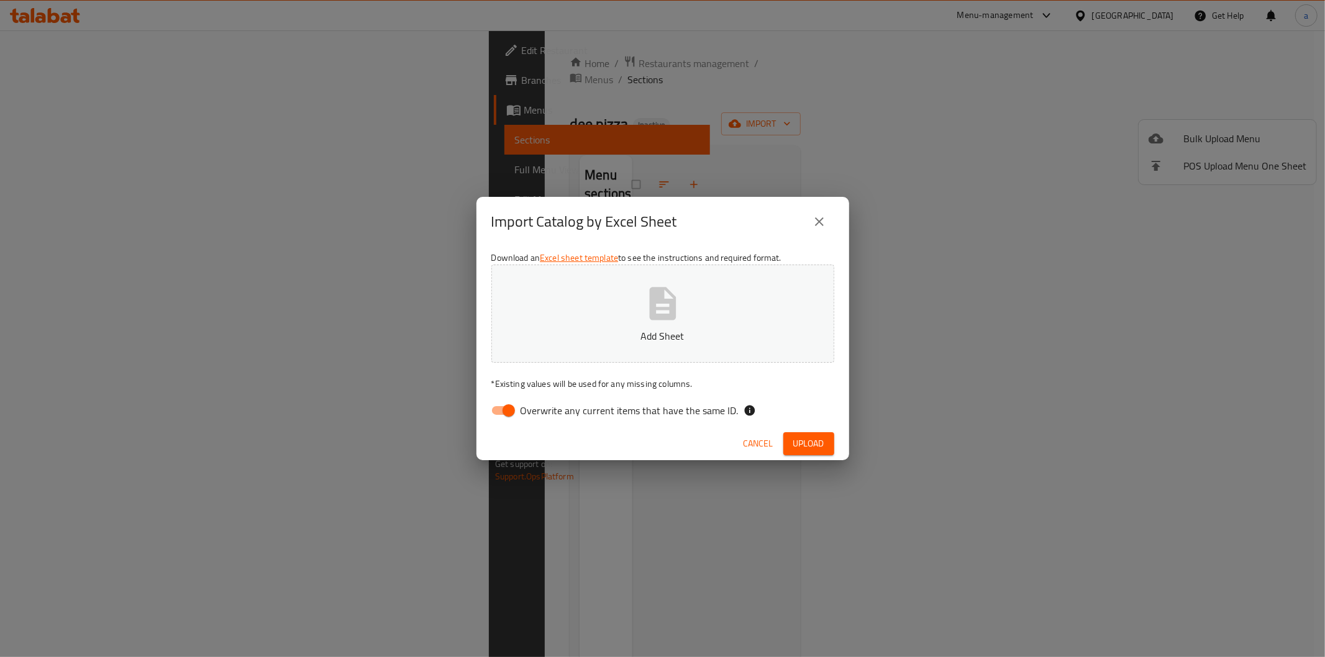
click at [669, 414] on span "Overwrite any current items that have the same ID." at bounding box center [630, 410] width 218 height 15
click at [544, 414] on input "Overwrite any current items that have the same ID." at bounding box center [508, 411] width 71 height 24
checkbox input "false"
click at [698, 324] on button "Add Sheet" at bounding box center [662, 314] width 343 height 98
click at [802, 444] on span "Upload" at bounding box center [808, 444] width 31 height 16
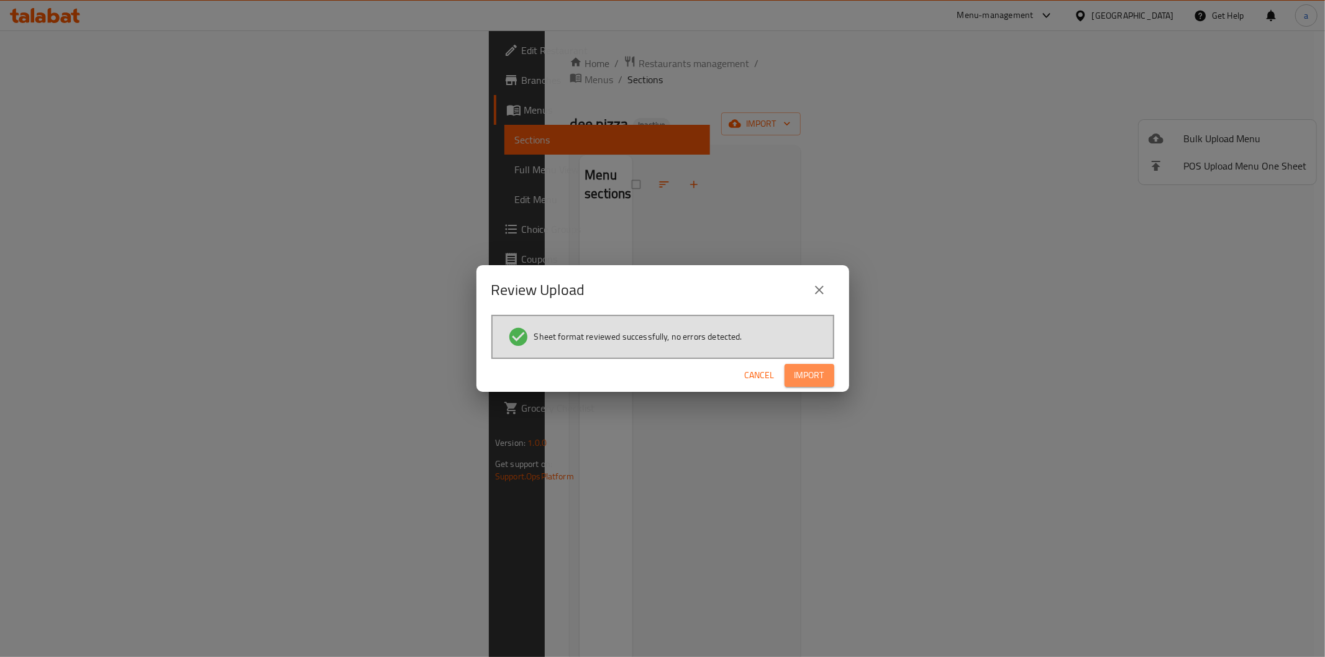
click at [817, 370] on span "Import" at bounding box center [810, 376] width 30 height 16
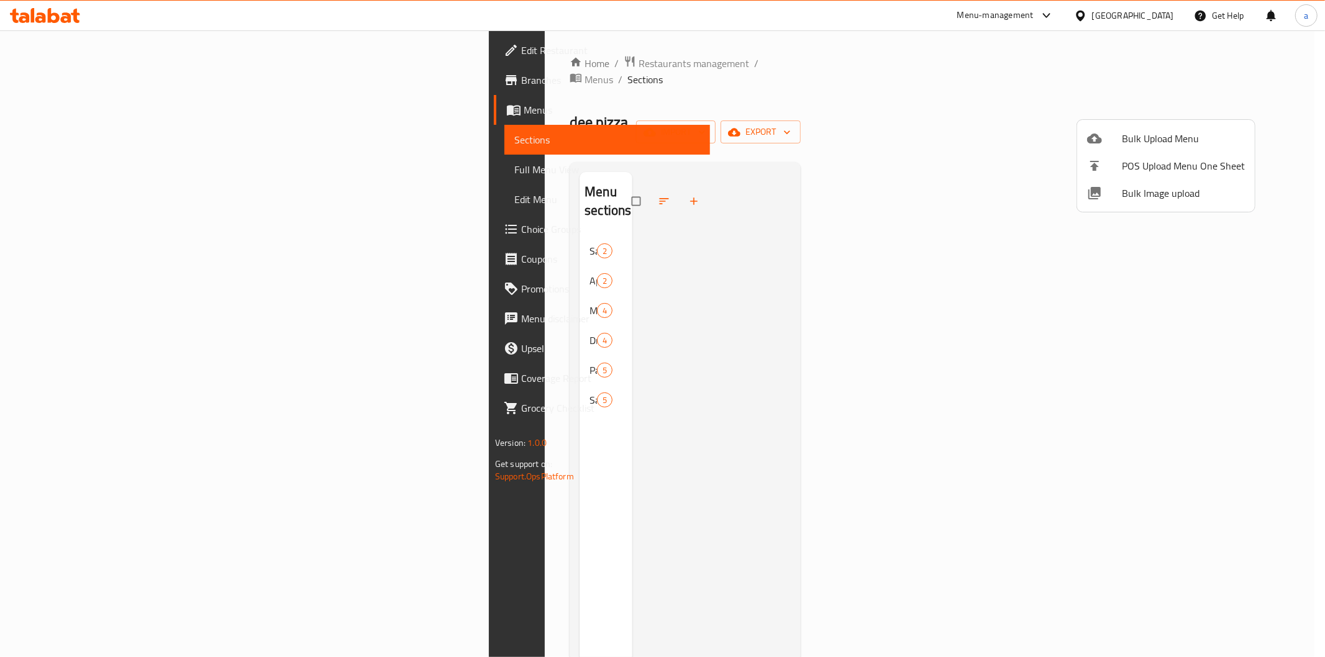
click at [338, 193] on div at bounding box center [662, 328] width 1325 height 657
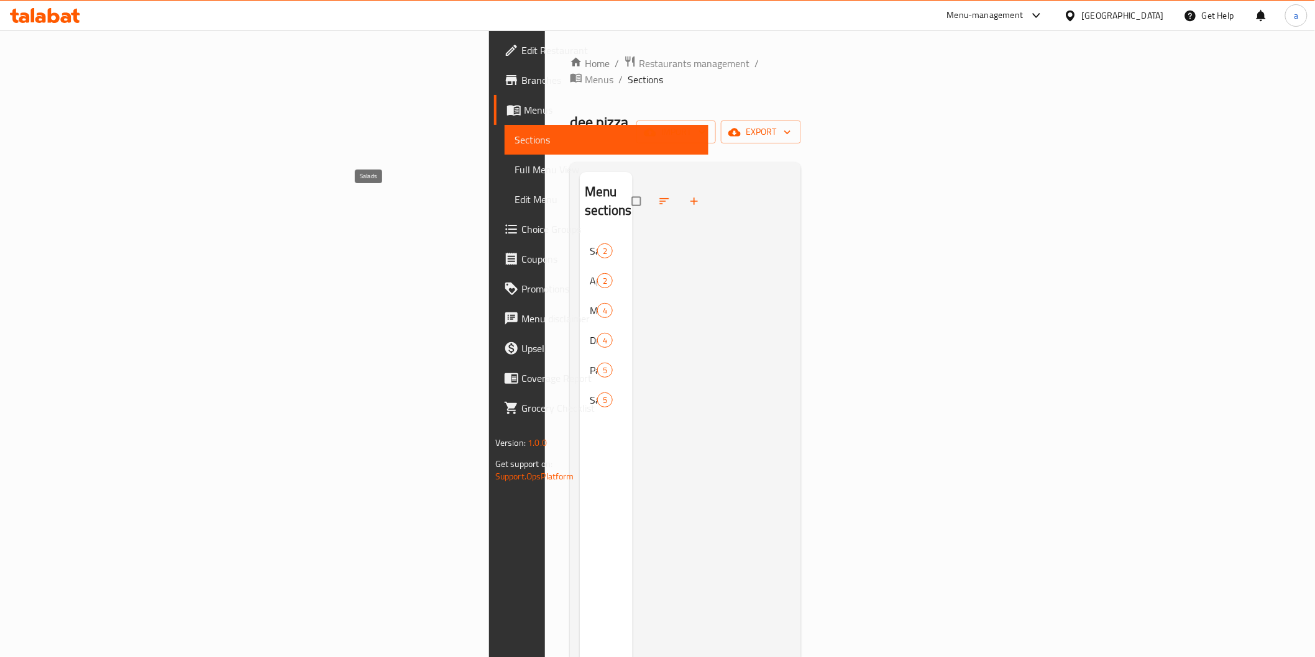
click at [590, 244] on span "Salads" at bounding box center [593, 251] width 7 height 15
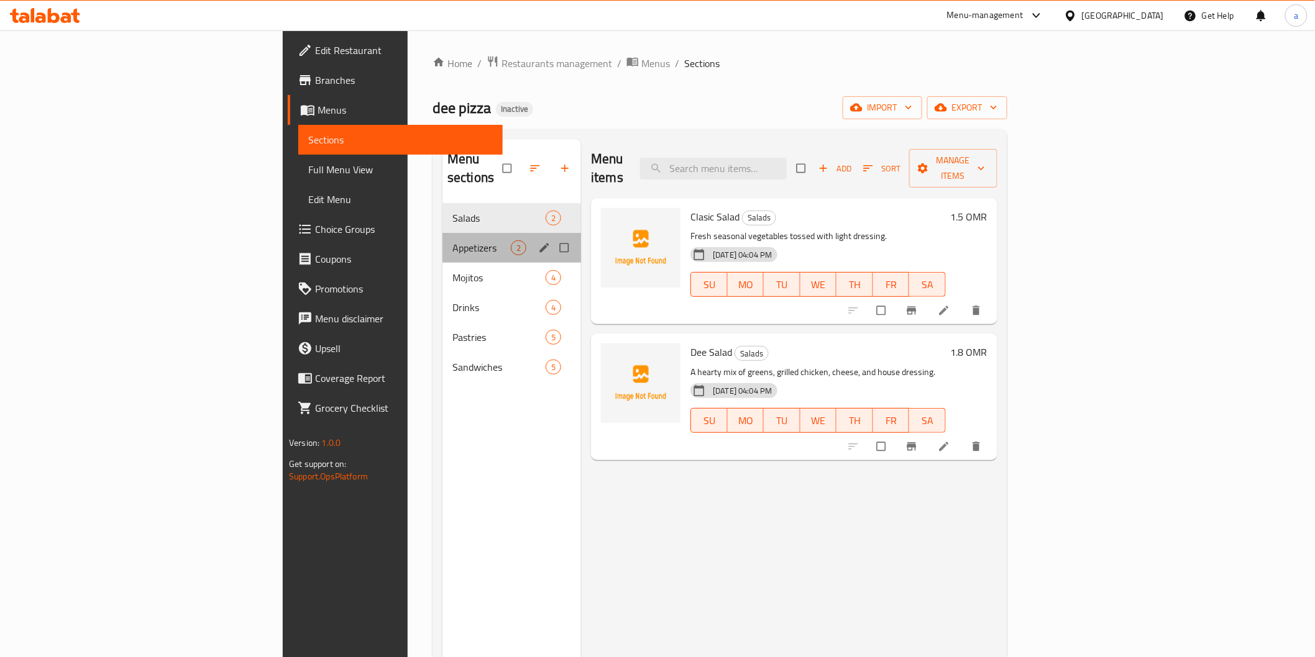
click at [442, 240] on div "Appetizers 2" at bounding box center [511, 248] width 139 height 30
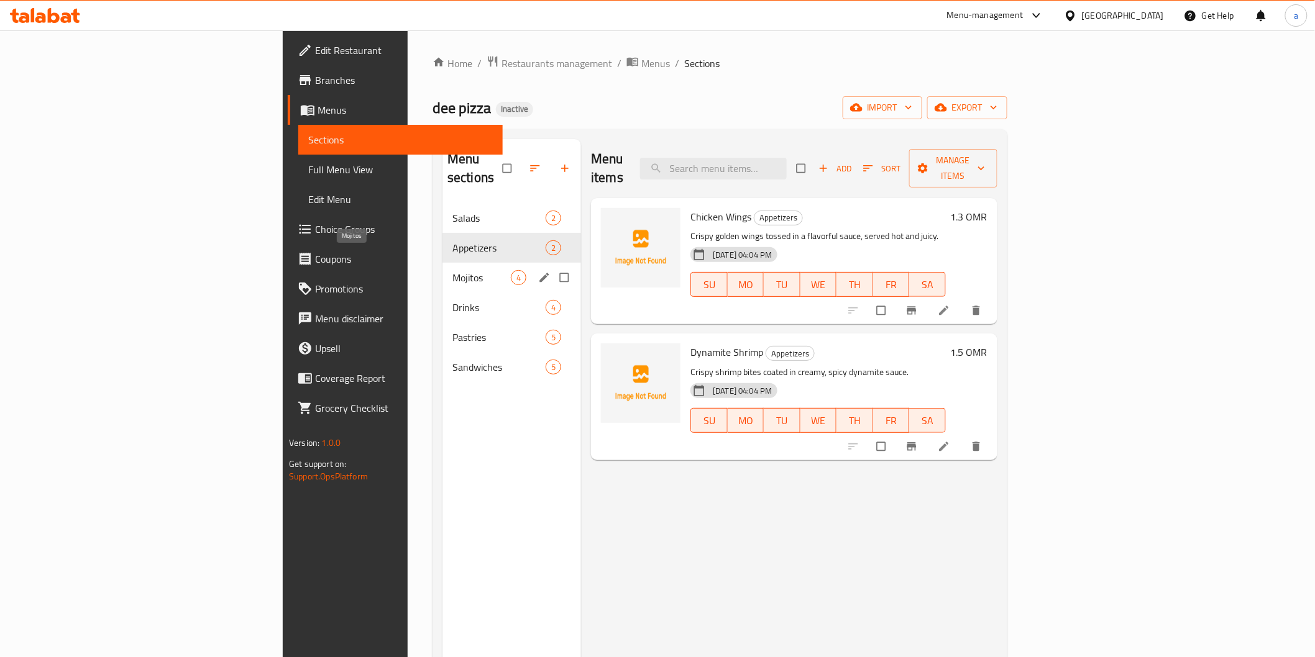
click at [452, 270] on span "Mojitos" at bounding box center [481, 277] width 58 height 15
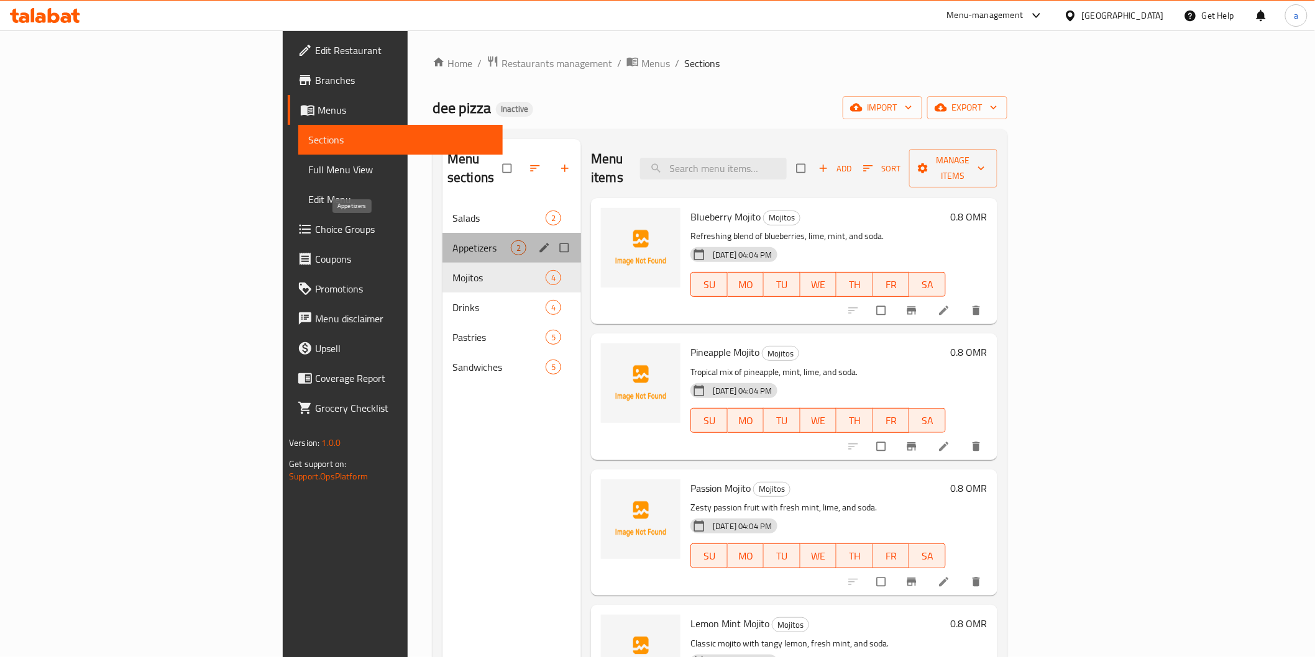
click at [452, 240] on span "Appetizers" at bounding box center [481, 247] width 58 height 15
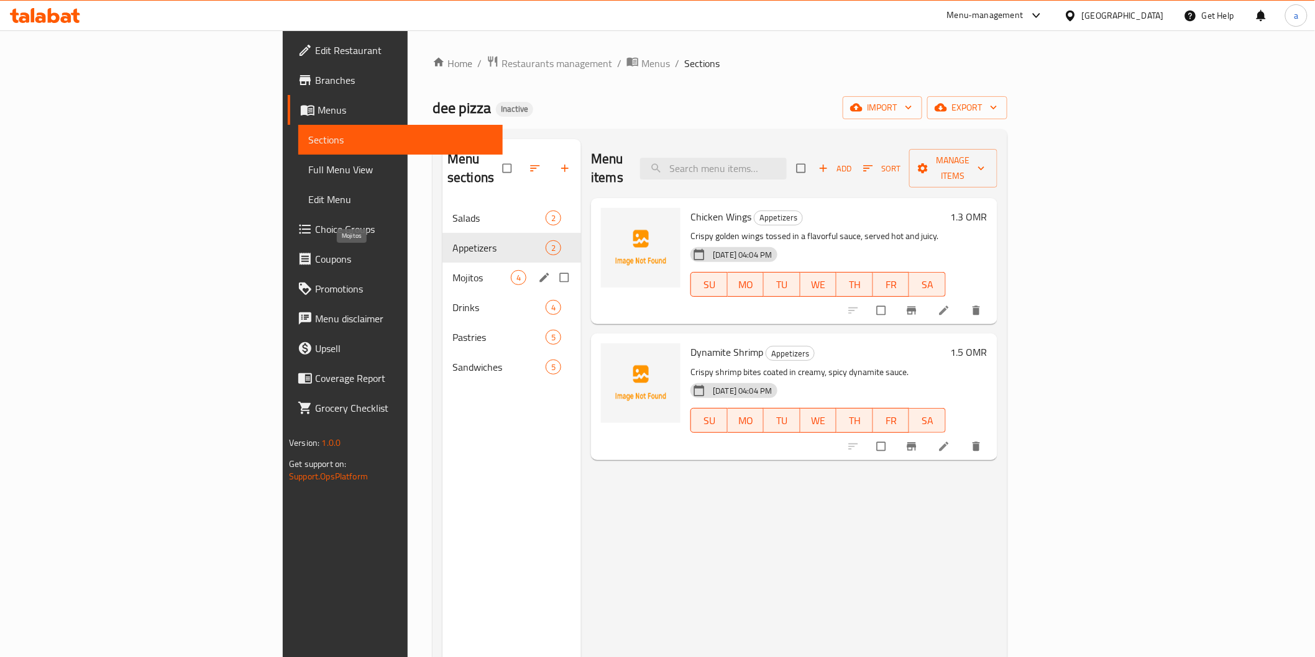
click at [452, 270] on span "Mojitos" at bounding box center [481, 277] width 58 height 15
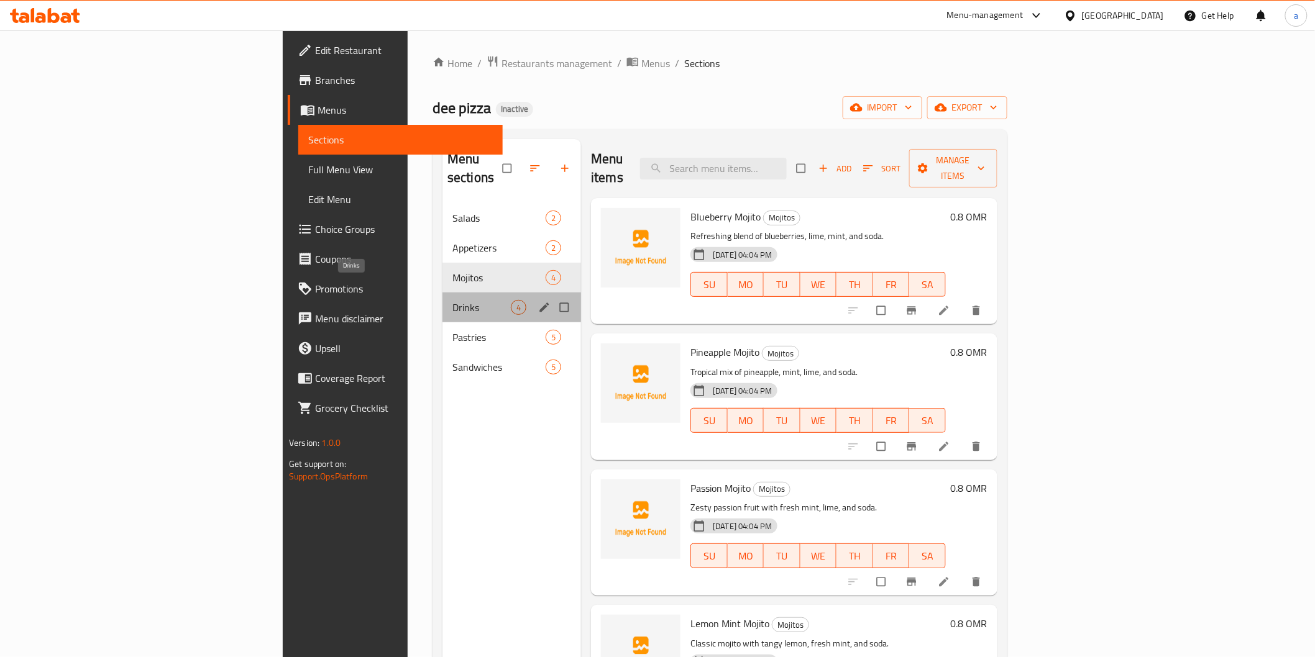
click at [452, 300] on span "Drinks" at bounding box center [481, 307] width 58 height 15
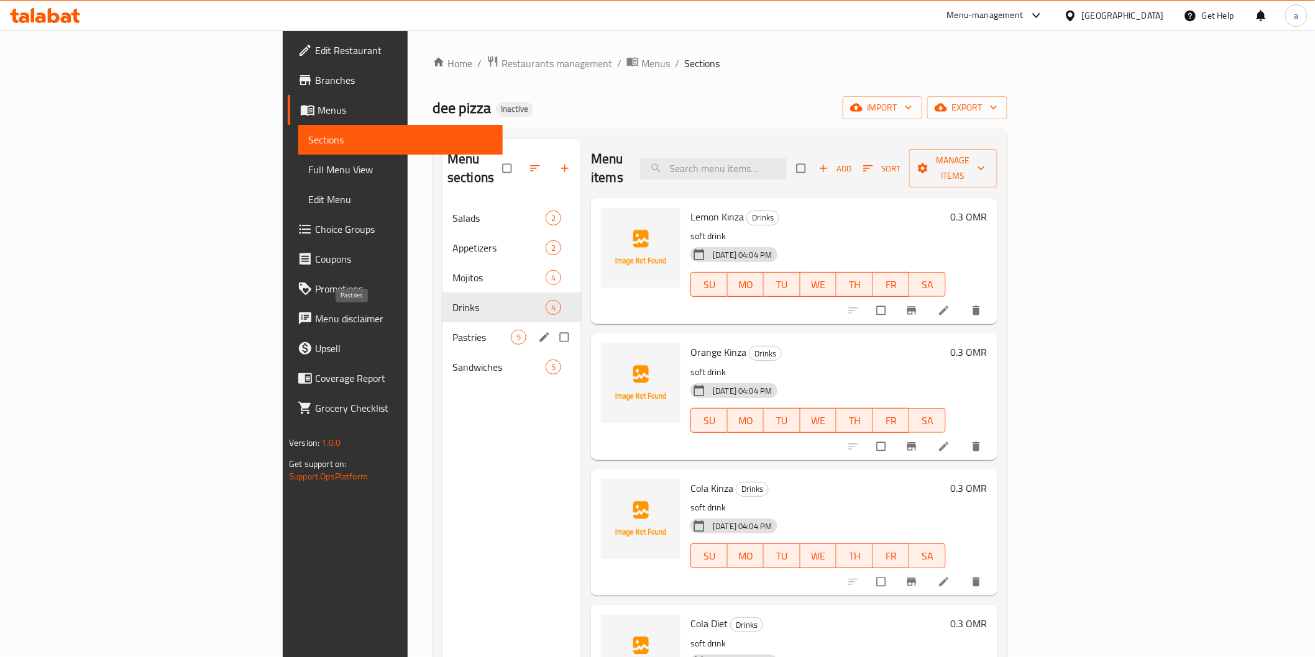
click at [452, 330] on span "Pastries" at bounding box center [481, 337] width 58 height 15
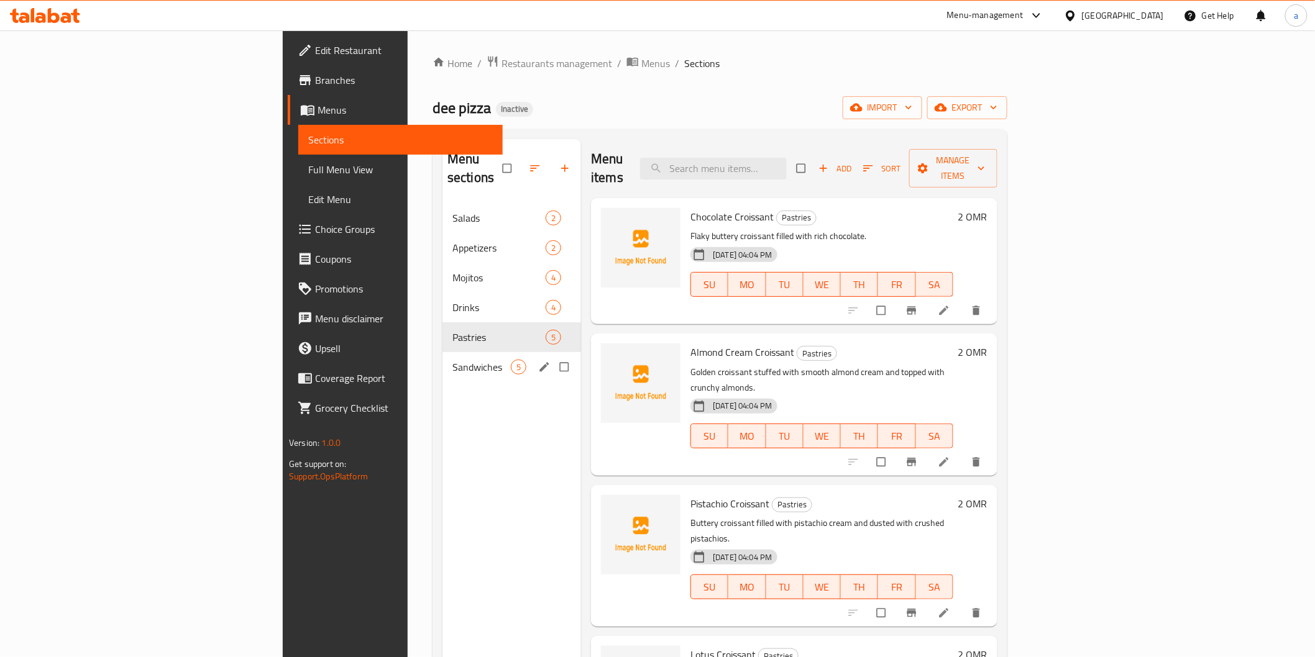
click at [442, 352] on div "Sandwiches 5" at bounding box center [511, 367] width 139 height 30
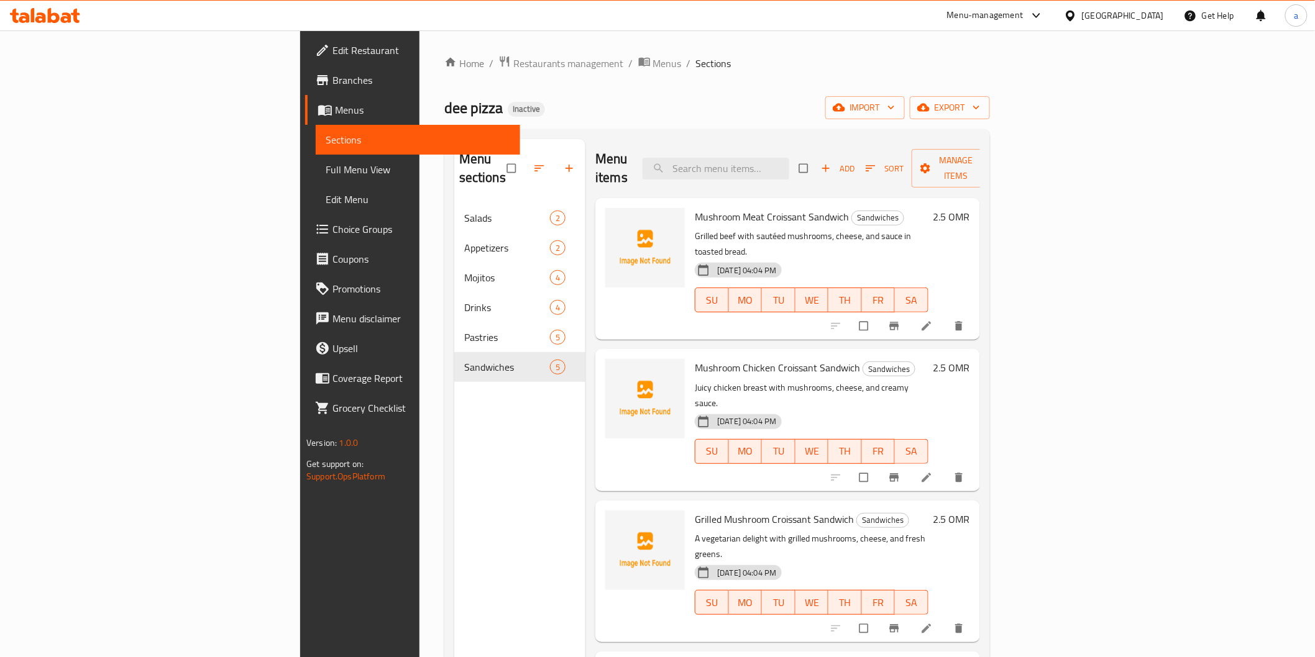
click at [326, 163] on span "Full Menu View" at bounding box center [418, 169] width 184 height 15
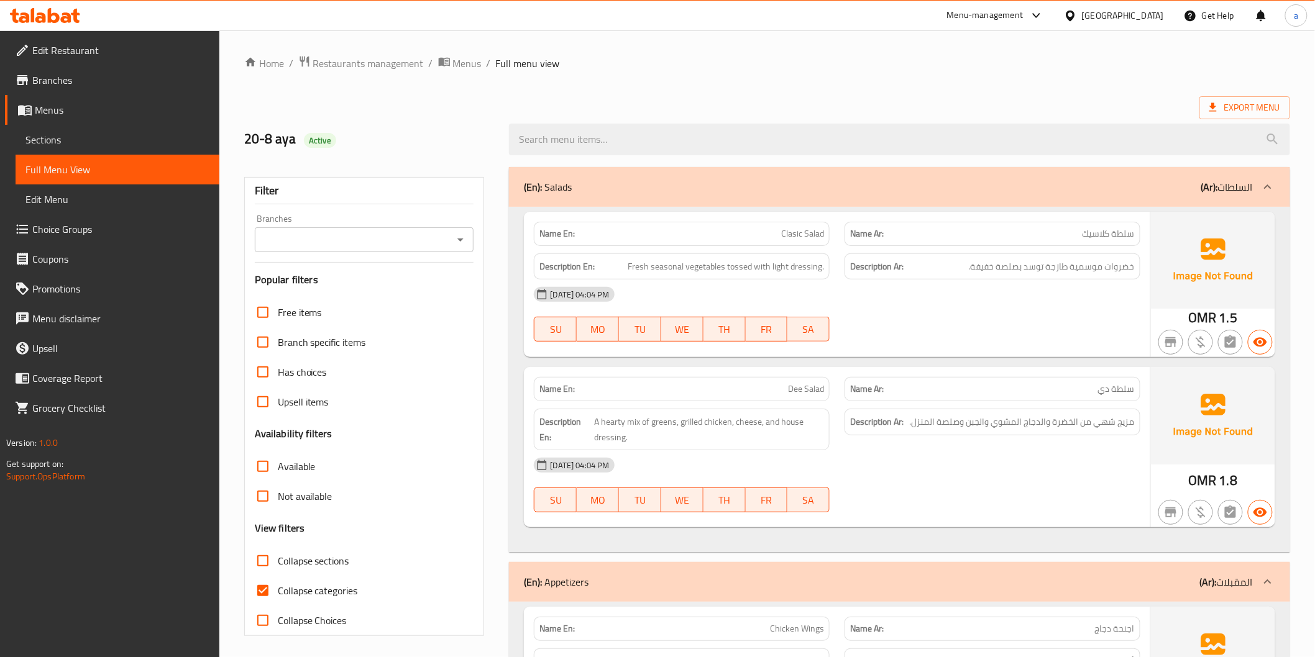
click at [255, 600] on input "Collapse categories" at bounding box center [263, 591] width 30 height 30
checkbox input "false"
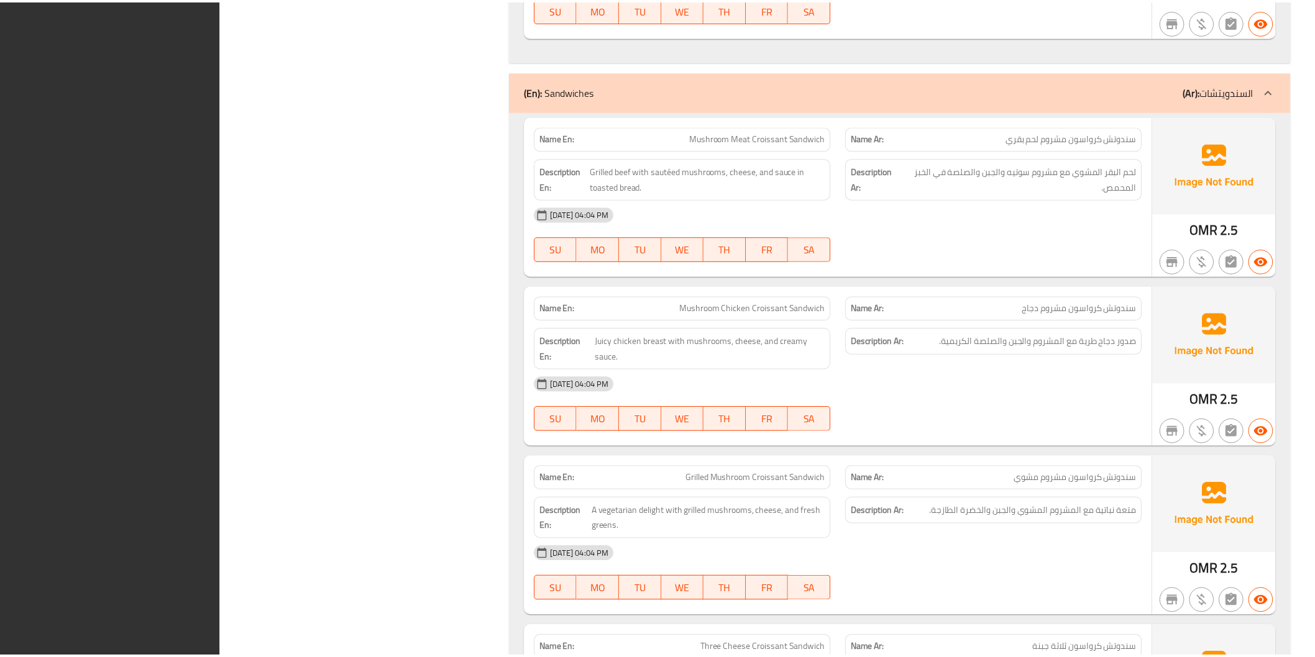
scroll to position [3542, 0]
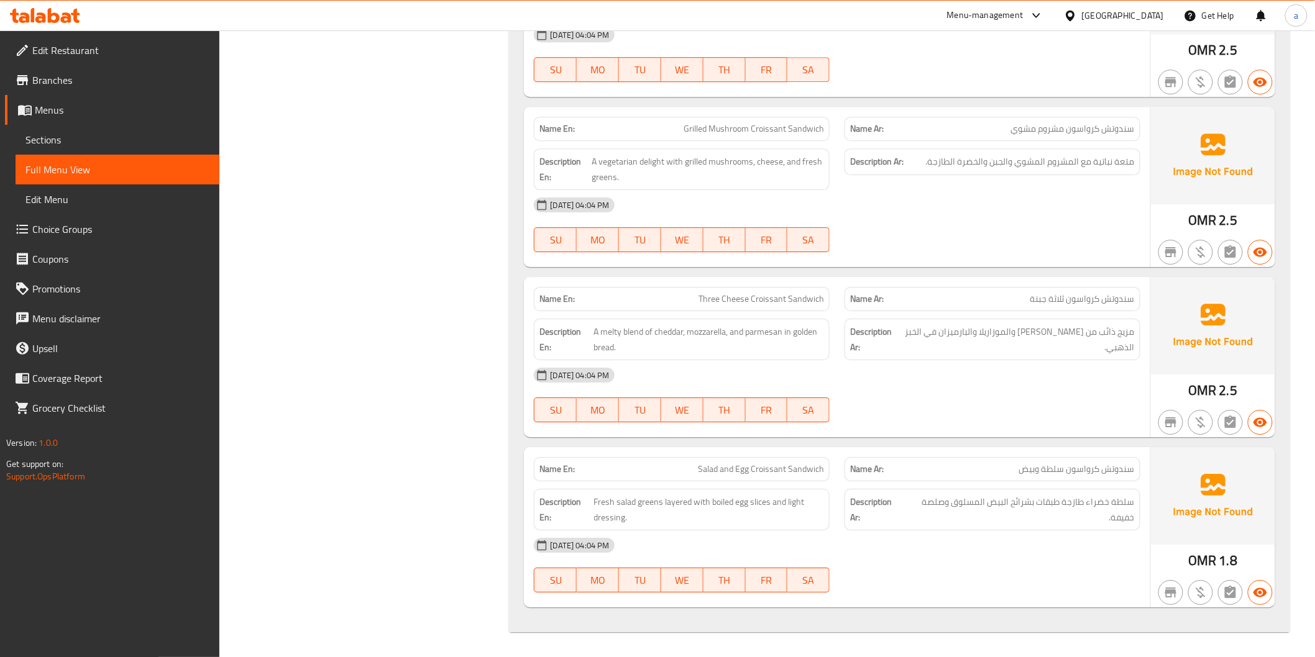
click at [54, 158] on link "Full Menu View" at bounding box center [118, 170] width 204 height 30
click at [47, 50] on span "Edit Restaurant" at bounding box center [120, 50] width 177 height 15
